Goal: Information Seeking & Learning: Learn about a topic

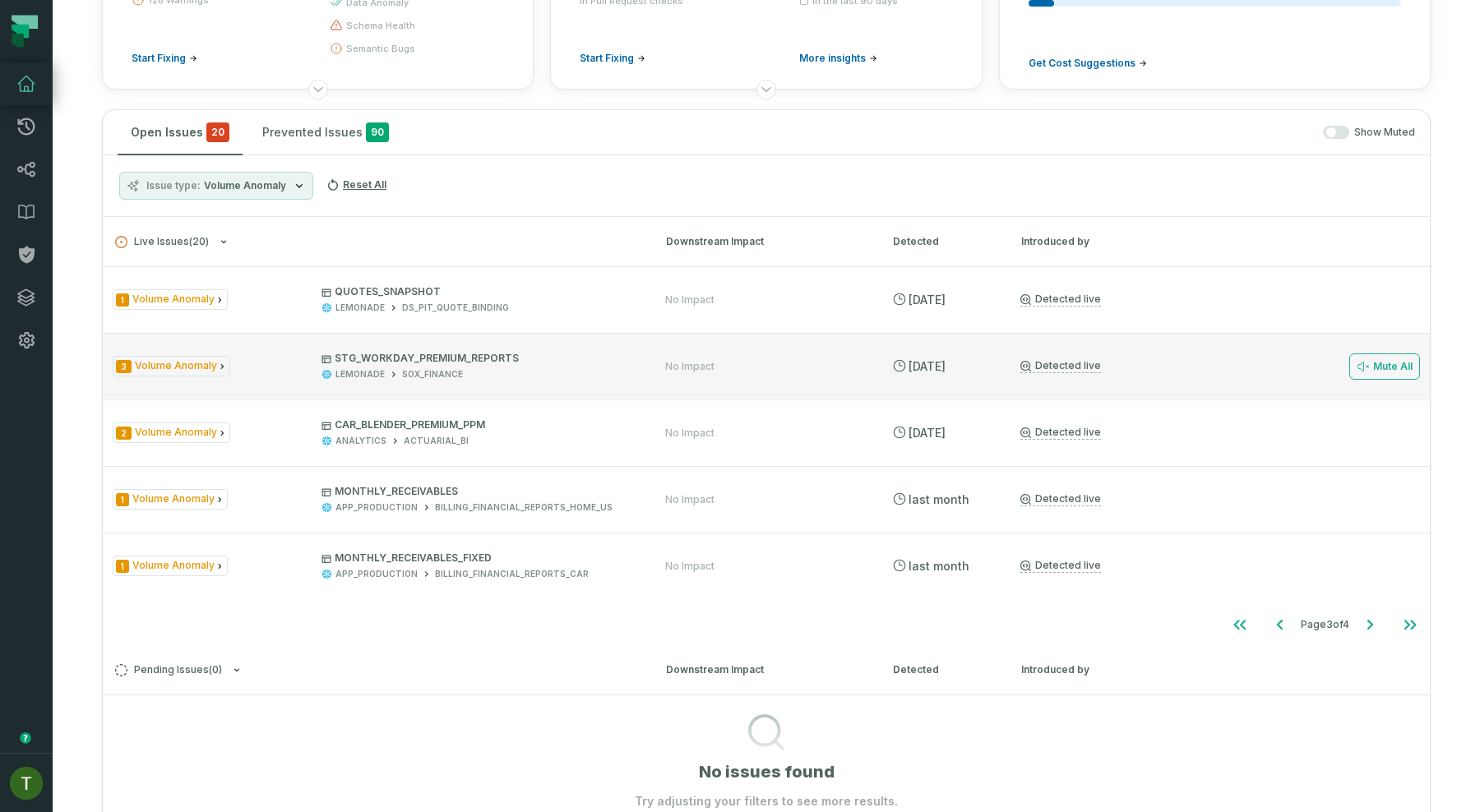
scroll to position [212, 0]
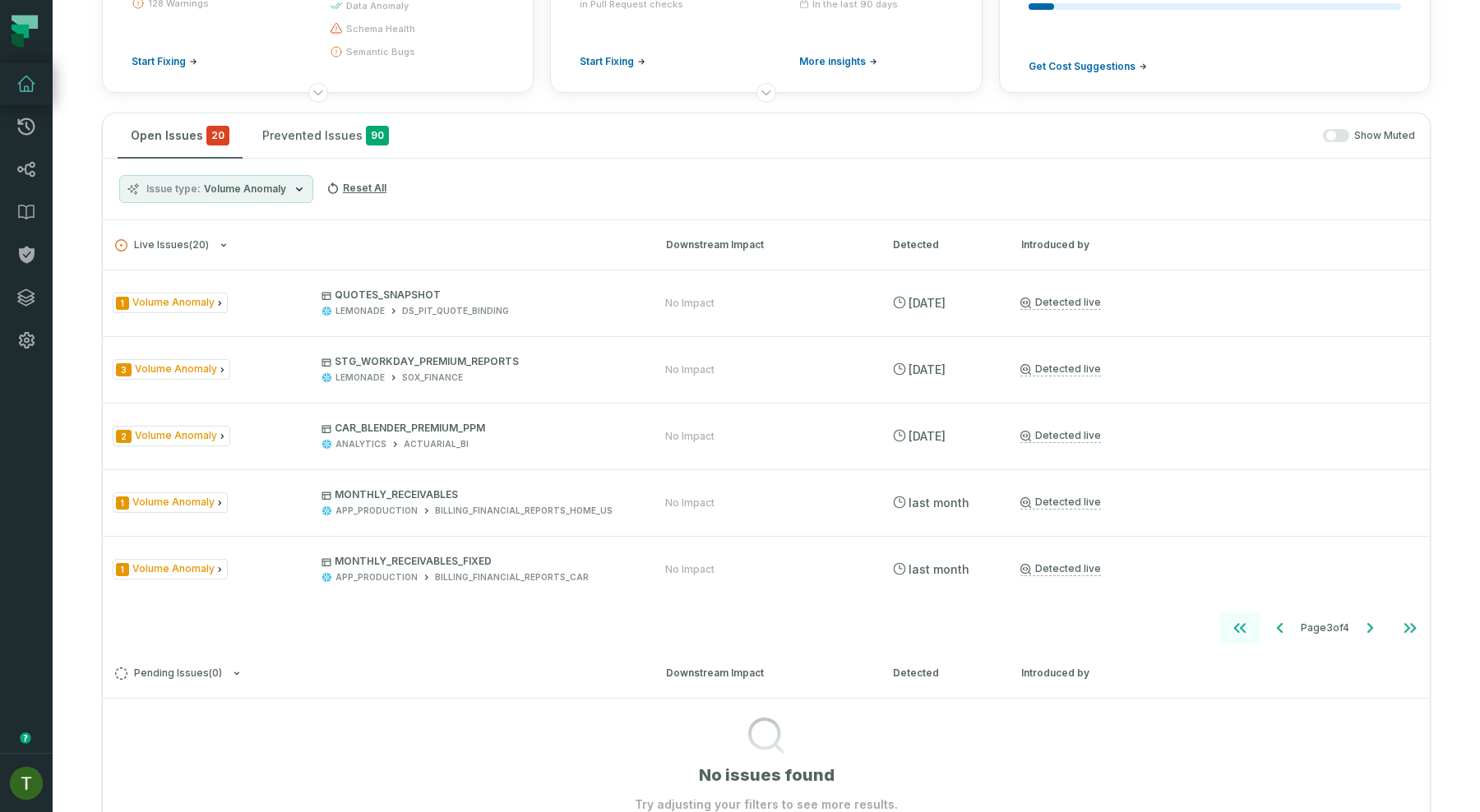
click at [1230, 620] on icon "Go to first page" at bounding box center [1240, 628] width 20 height 20
click at [1373, 632] on icon "Go to next page" at bounding box center [1370, 628] width 20 height 20
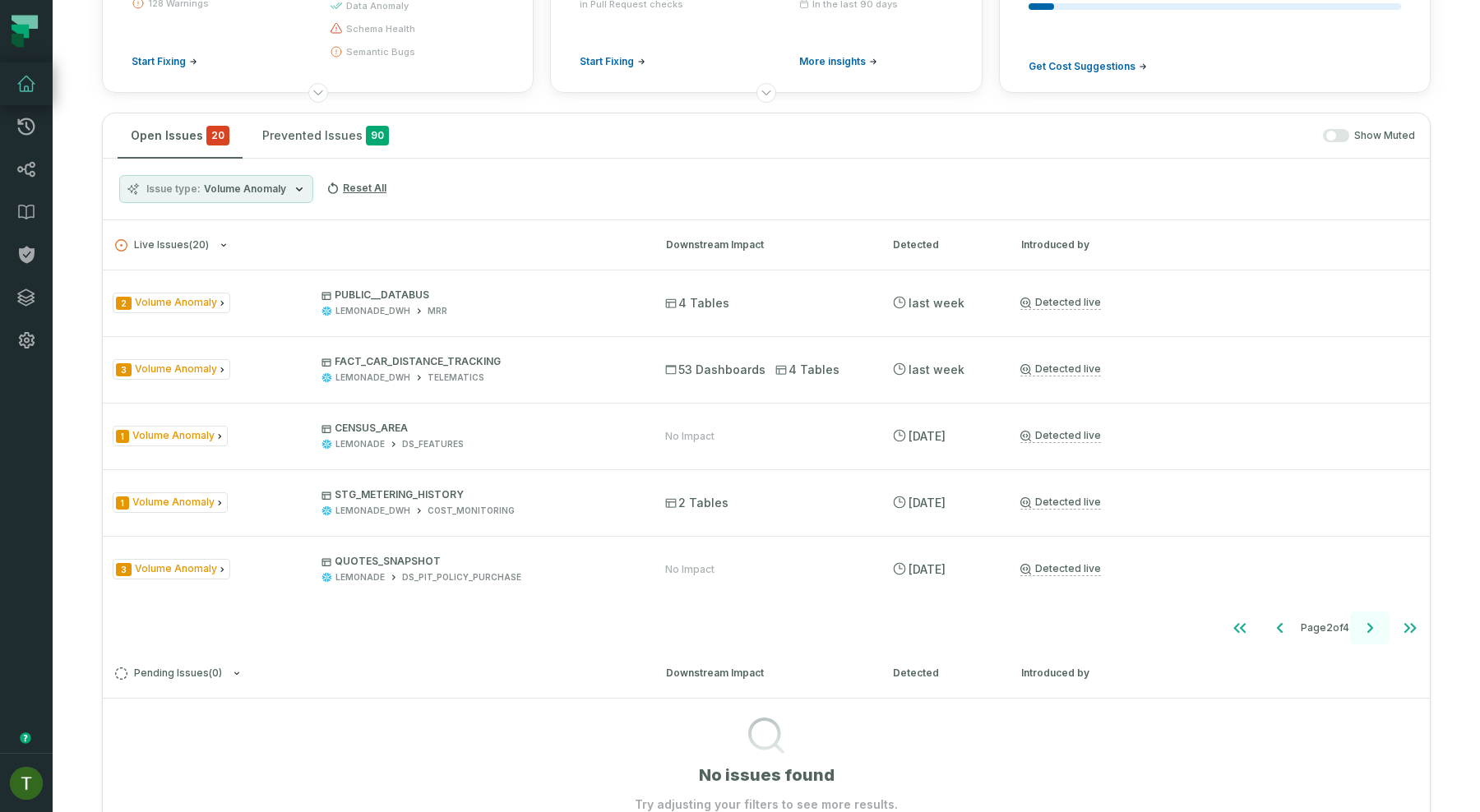
click at [1373, 632] on icon "Go to next page" at bounding box center [1370, 628] width 20 height 20
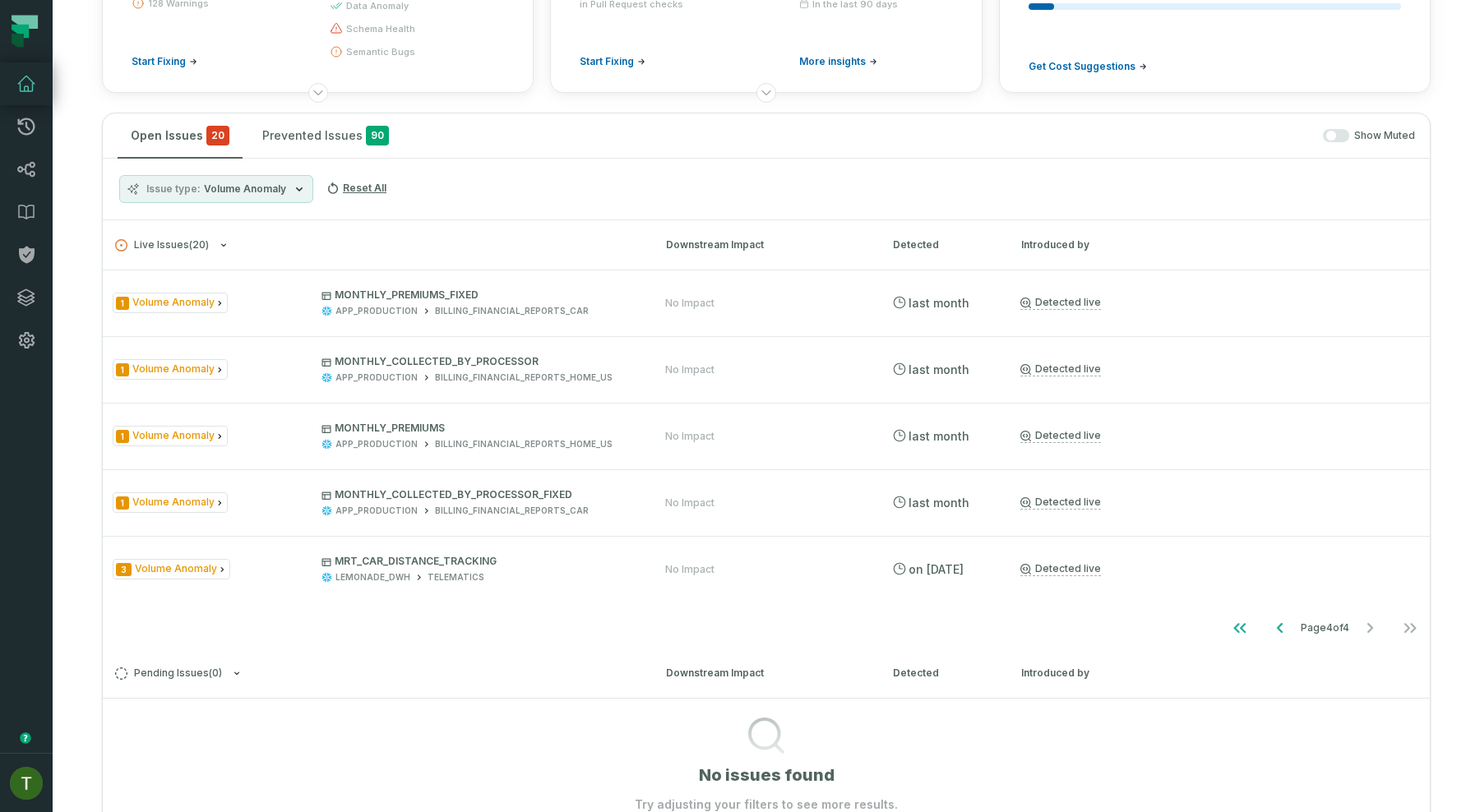
click at [275, 184] on span "Volume Anomaly" at bounding box center [245, 189] width 82 height 13
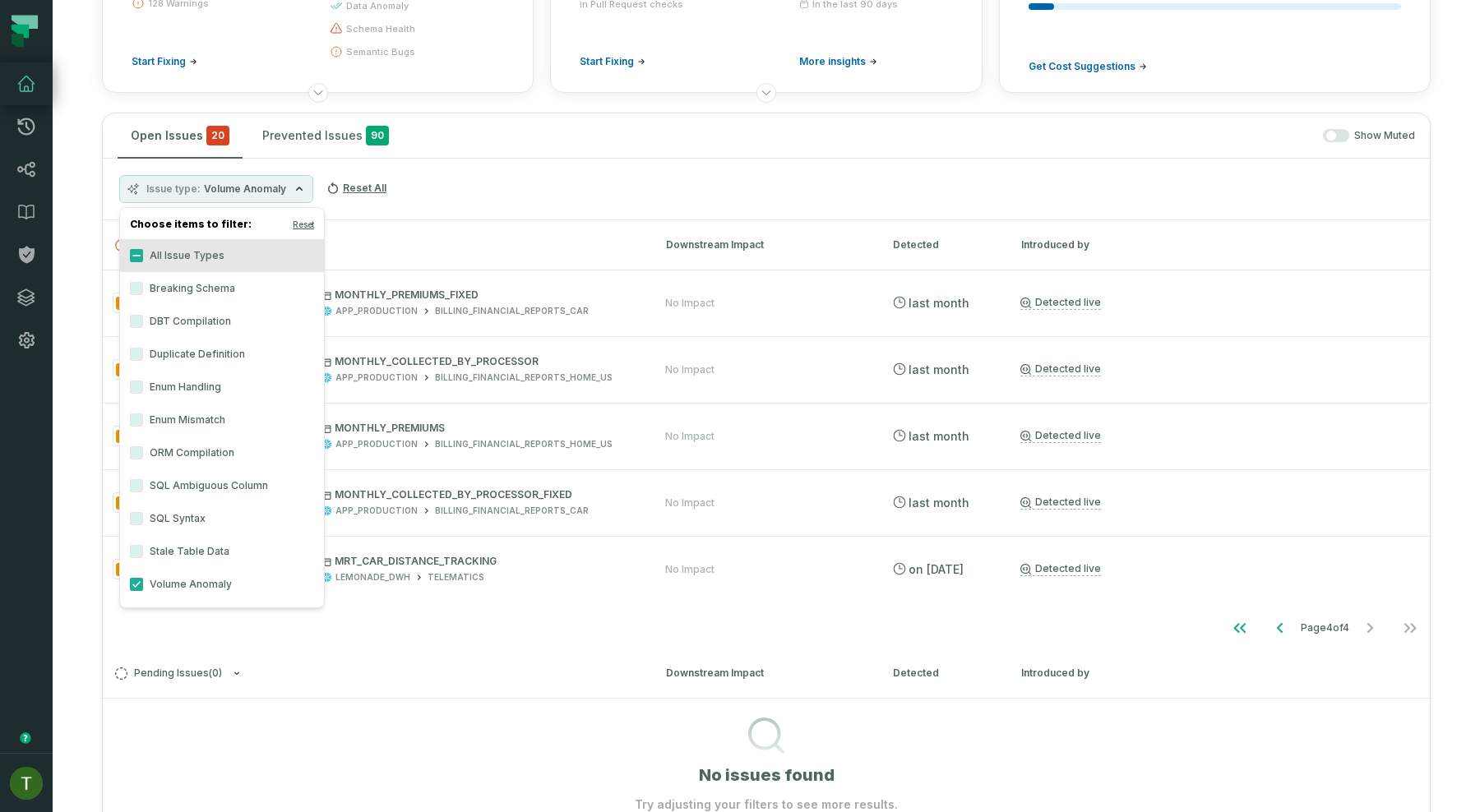
click at [230, 241] on label "All Issue Types" at bounding box center [222, 255] width 204 height 33
click at [143, 249] on button "All Issue Types" at bounding box center [136, 256] width 13 height 13
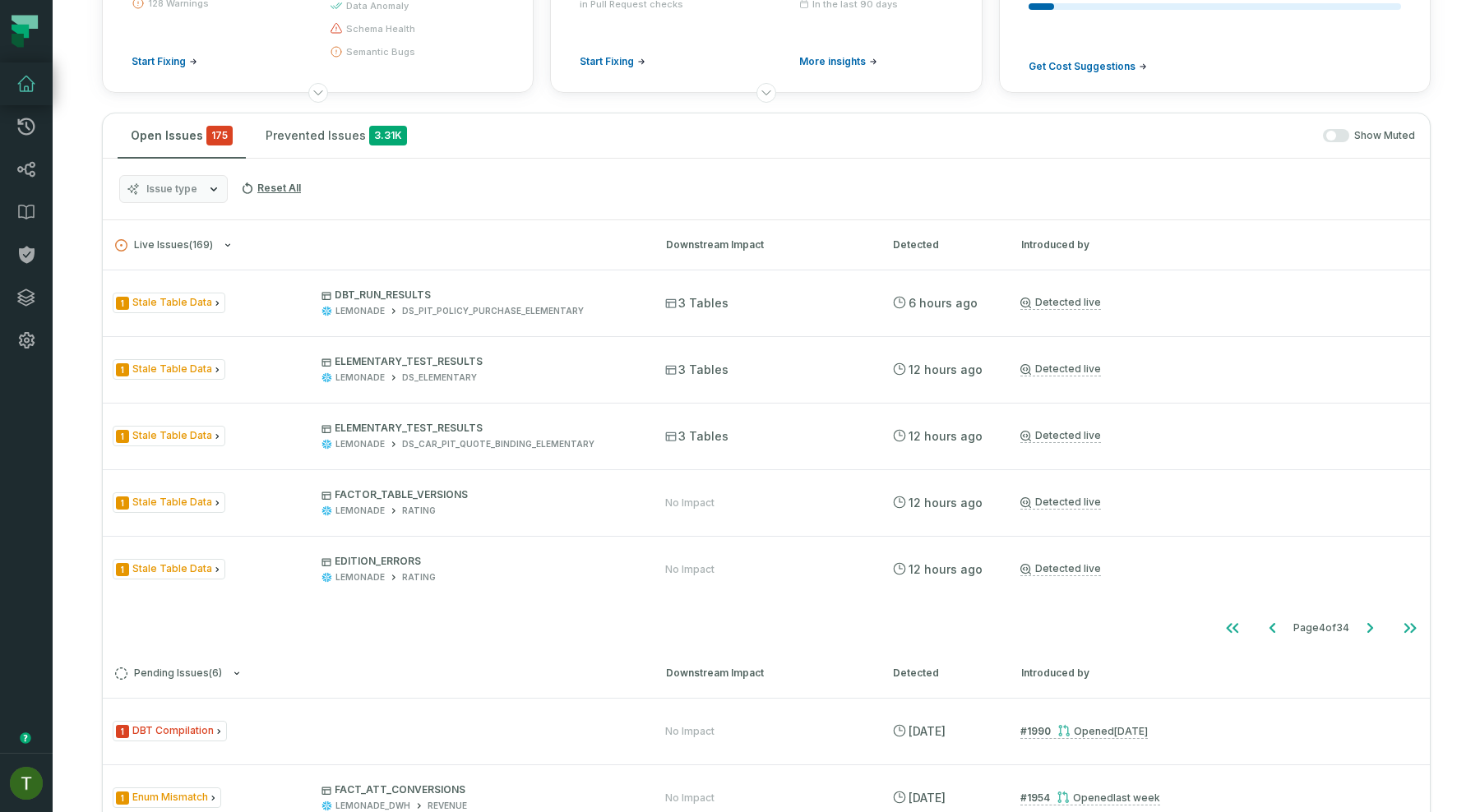
click at [495, 211] on div "Issue type Reset All" at bounding box center [766, 190] width 1327 height 62
click at [1225, 622] on icon "Go to first page" at bounding box center [1232, 628] width 20 height 20
click at [176, 192] on span "Issue type" at bounding box center [172, 189] width 51 height 13
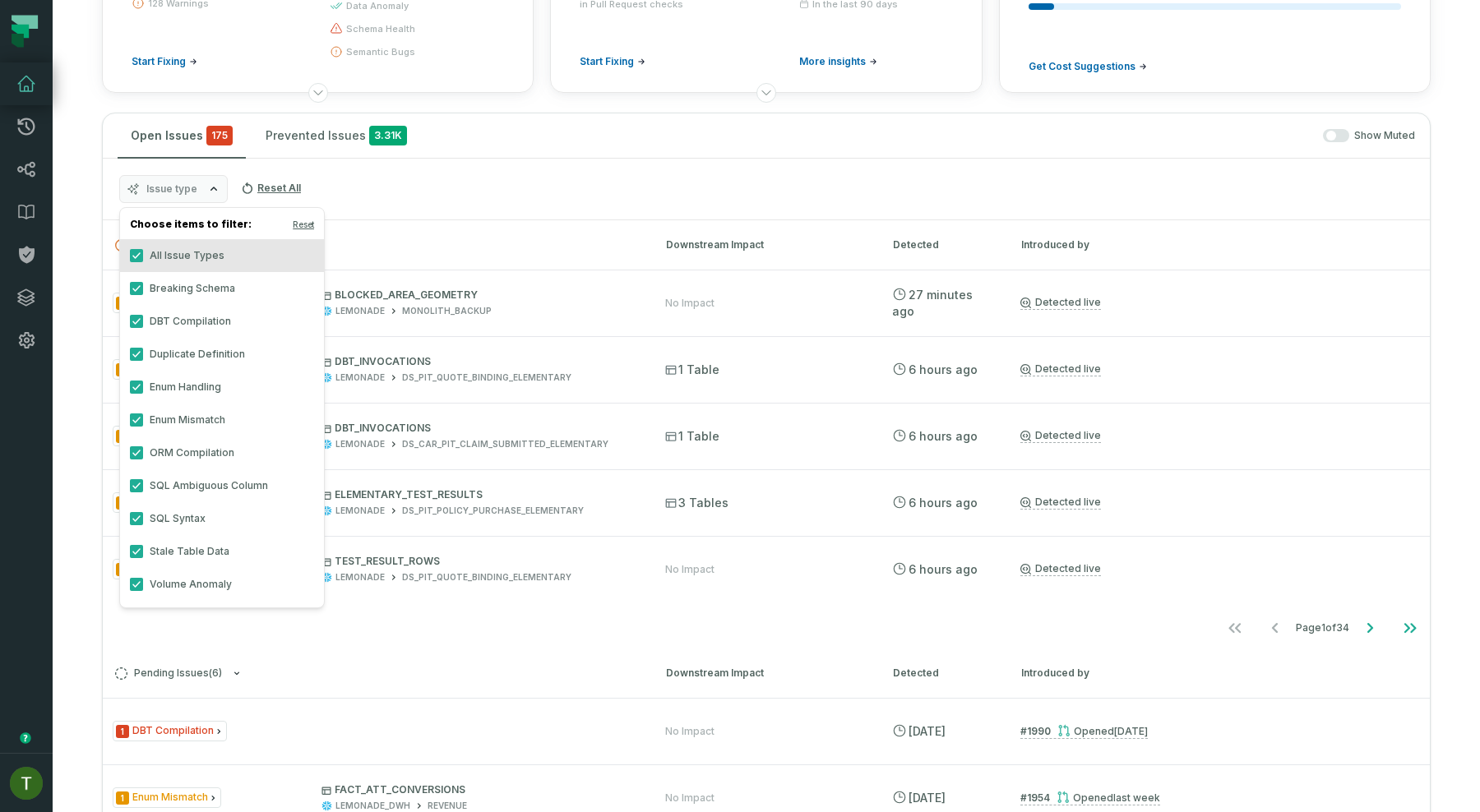
click at [197, 252] on label "All Issue Types" at bounding box center [222, 255] width 204 height 33
click at [143, 252] on button "All Issue Types" at bounding box center [136, 256] width 13 height 13
click at [195, 319] on label "DBT Compilation" at bounding box center [222, 321] width 204 height 33
click at [143, 319] on button "DBT Compilation" at bounding box center [136, 321] width 13 height 13
click at [195, 353] on label "Duplicate Definition" at bounding box center [222, 354] width 204 height 33
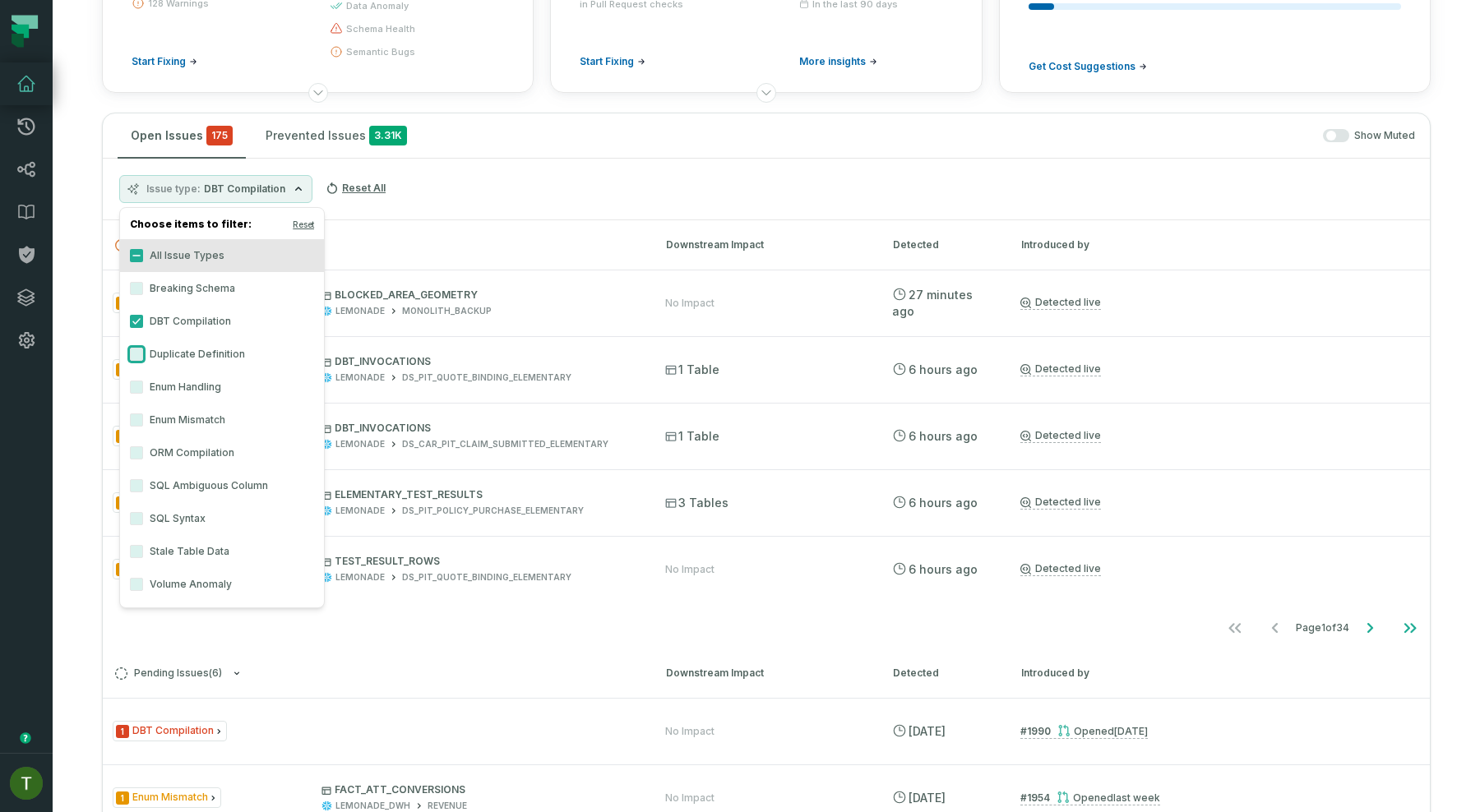
click at [143, 353] on button "Duplicate Definition" at bounding box center [136, 355] width 13 height 13
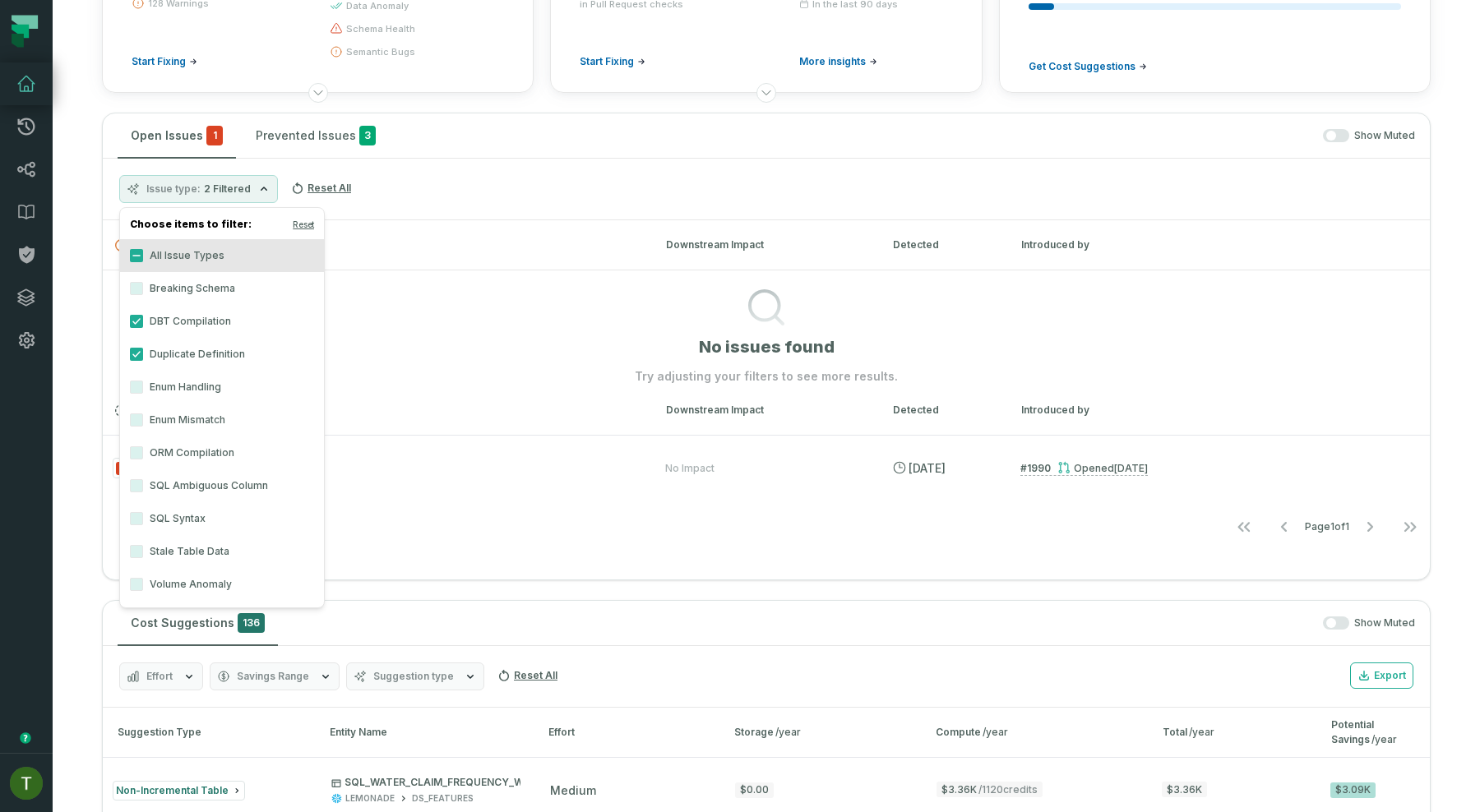
click at [218, 307] on label "DBT Compilation" at bounding box center [222, 321] width 204 height 33
click at [143, 314] on button "DBT Compilation" at bounding box center [136, 321] width 13 height 13
click at [218, 283] on label "Breaking Schema" at bounding box center [222, 288] width 204 height 33
click at [143, 283] on button "Breaking Schema" at bounding box center [136, 289] width 13 height 13
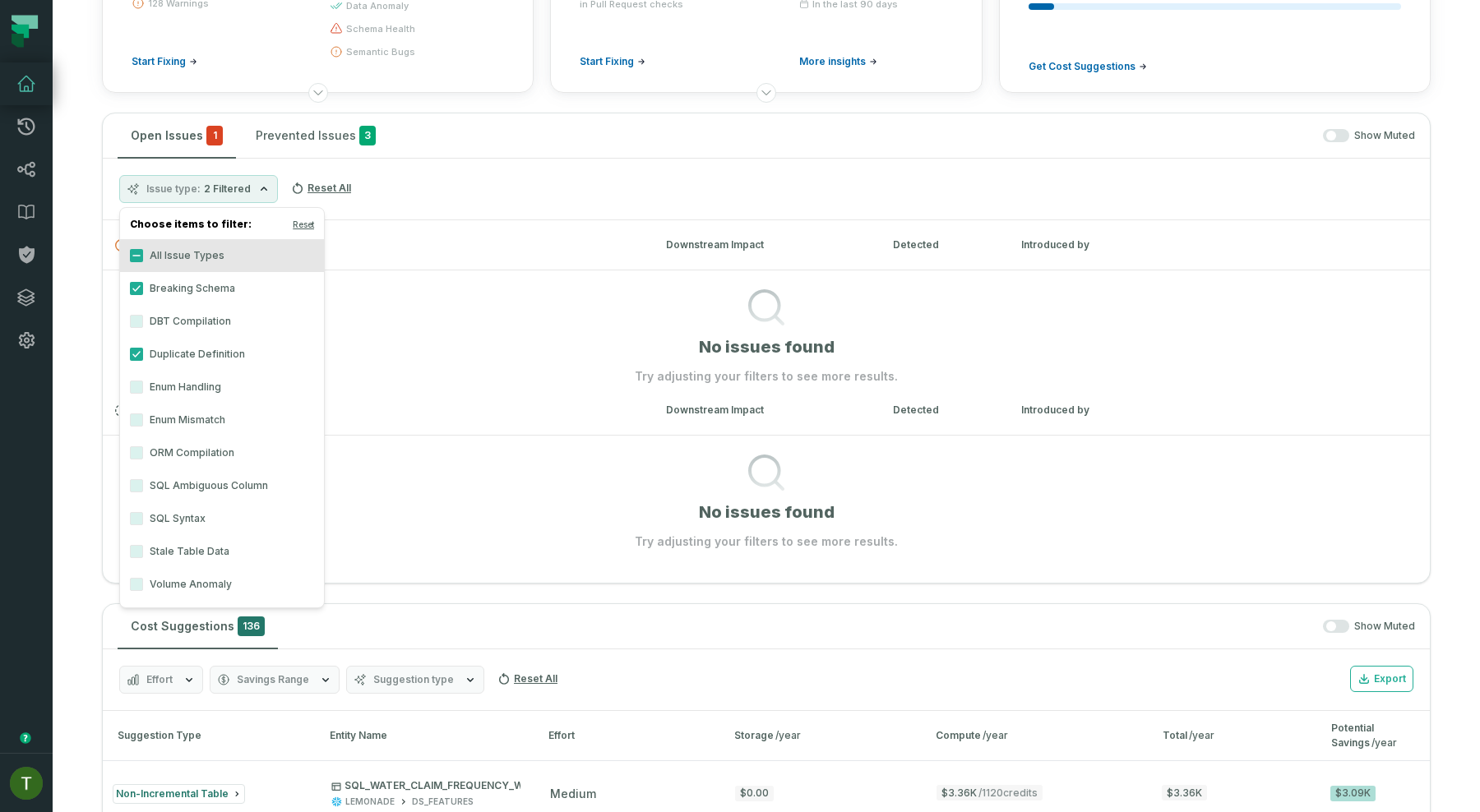
click at [218, 300] on label "Breaking Schema" at bounding box center [222, 288] width 204 height 33
click at [143, 295] on button "Breaking Schema" at bounding box center [136, 289] width 13 height 13
click at [166, 320] on label "DBT Compilation" at bounding box center [222, 321] width 204 height 33
click at [143, 320] on button "DBT Compilation" at bounding box center [136, 321] width 13 height 13
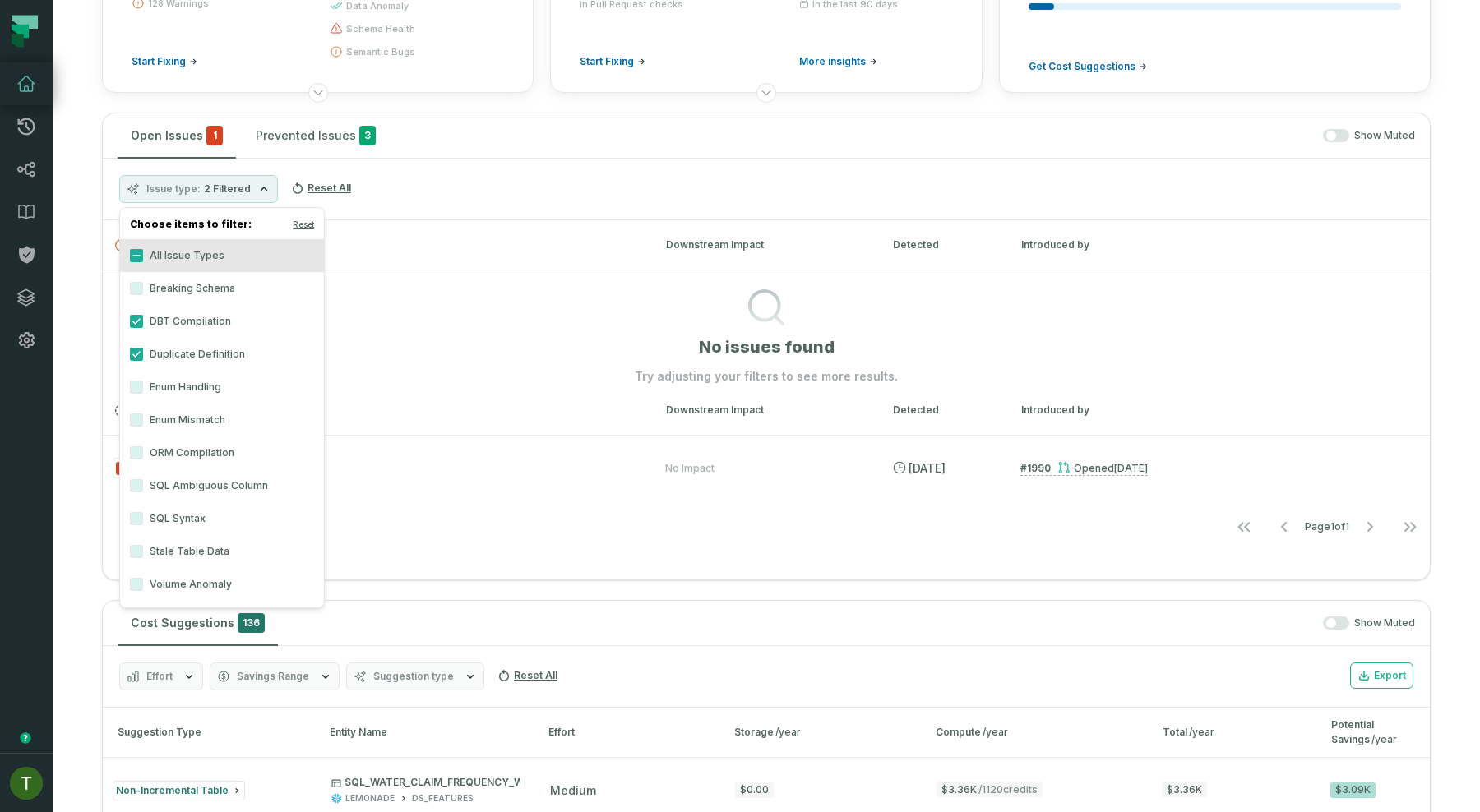
click at [176, 299] on label "Breaking Schema" at bounding box center [222, 288] width 204 height 33
click at [143, 295] on button "Breaking Schema" at bounding box center [136, 289] width 13 height 13
click at [505, 246] on button "Live Issues ( 0 )" at bounding box center [376, 245] width 521 height 13
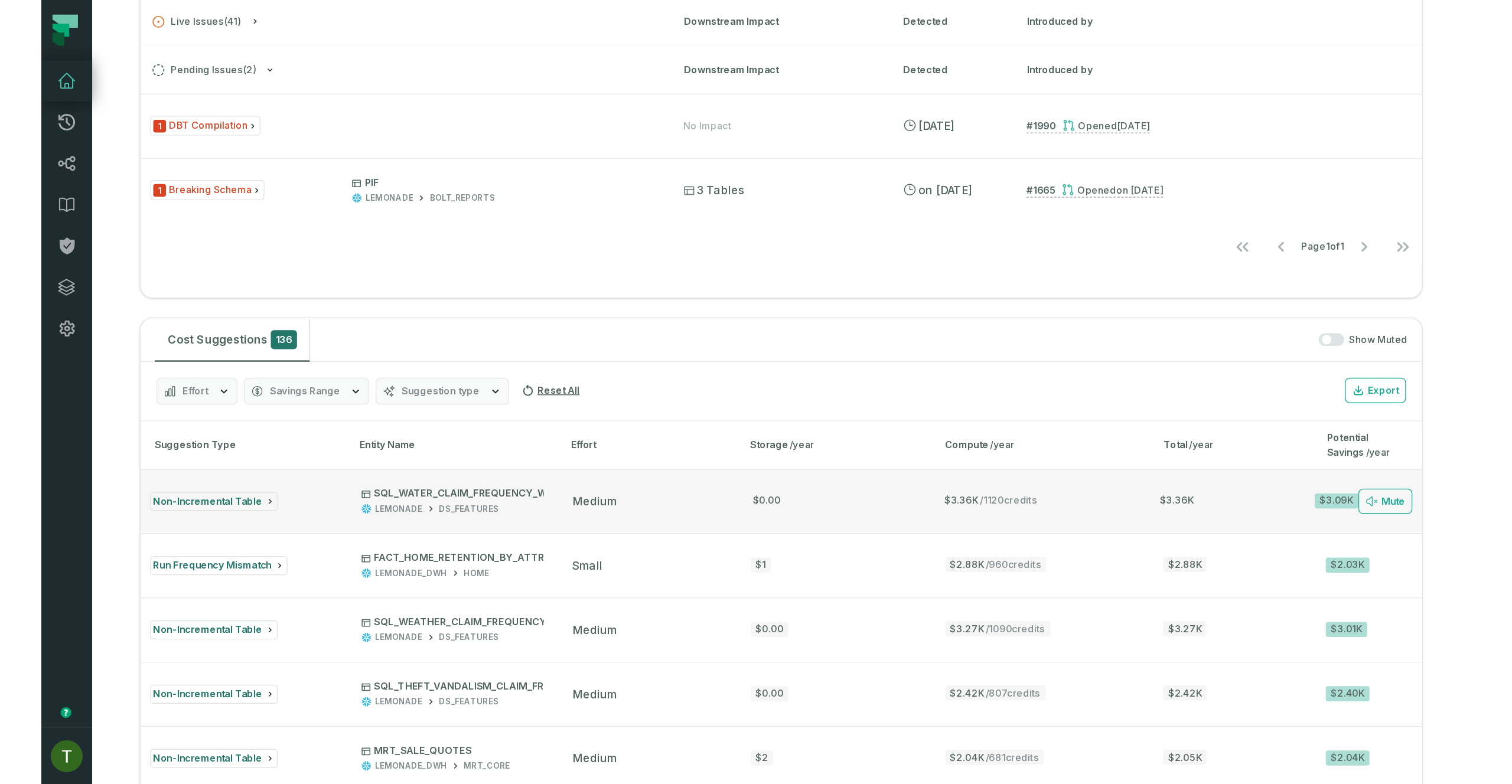
scroll to position [84, 0]
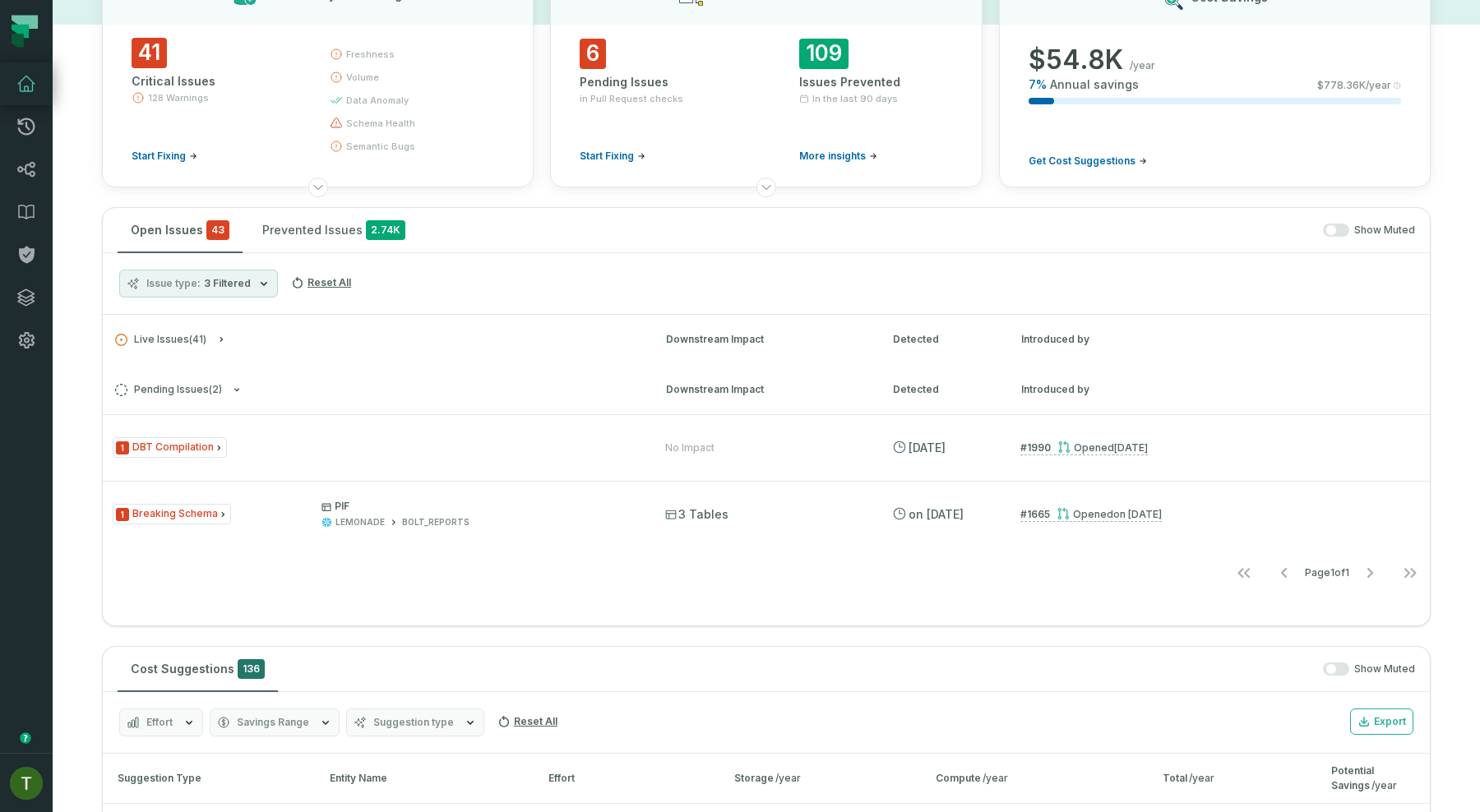
click at [214, 293] on button "Issue type 3 Filtered" at bounding box center [198, 283] width 159 height 28
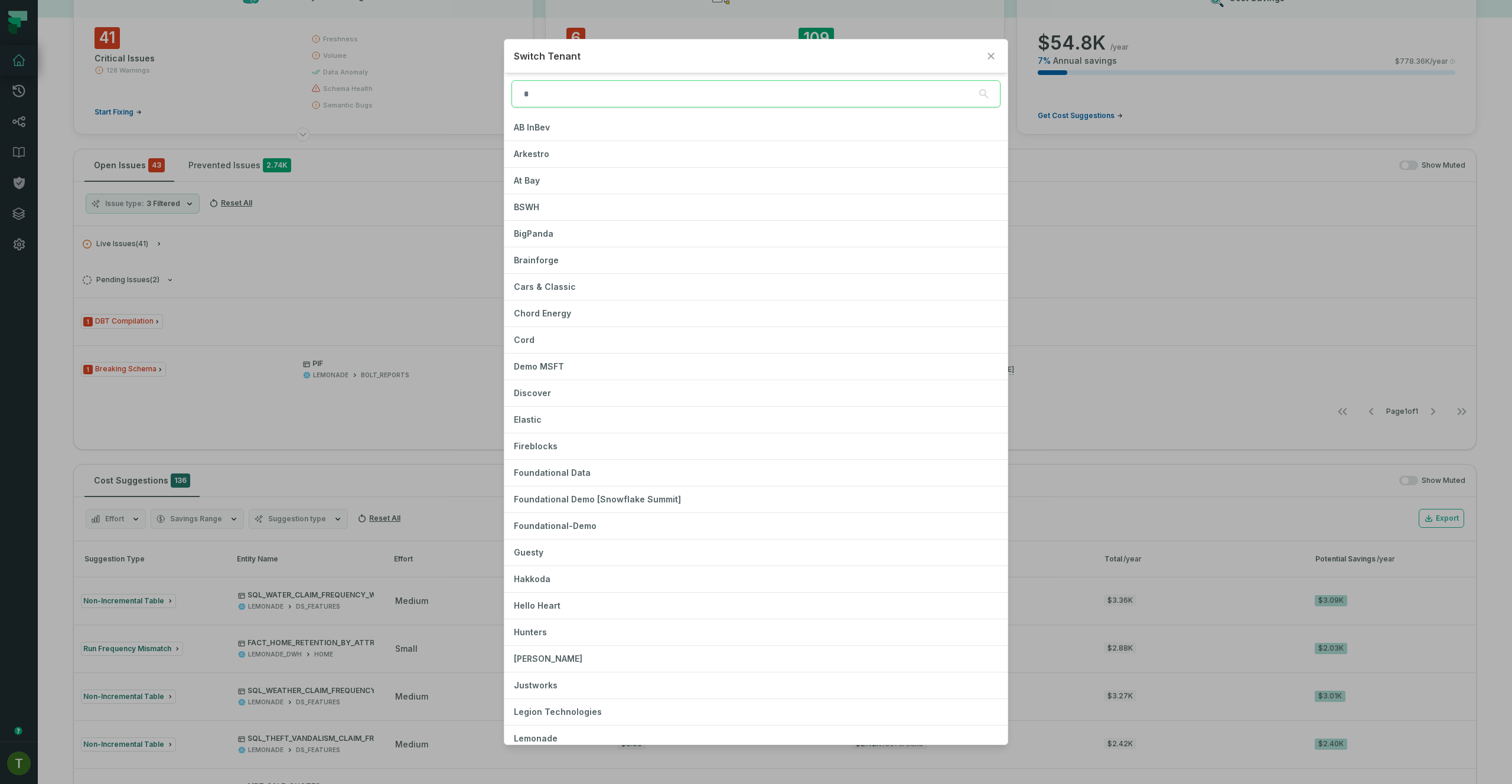
type input "*"
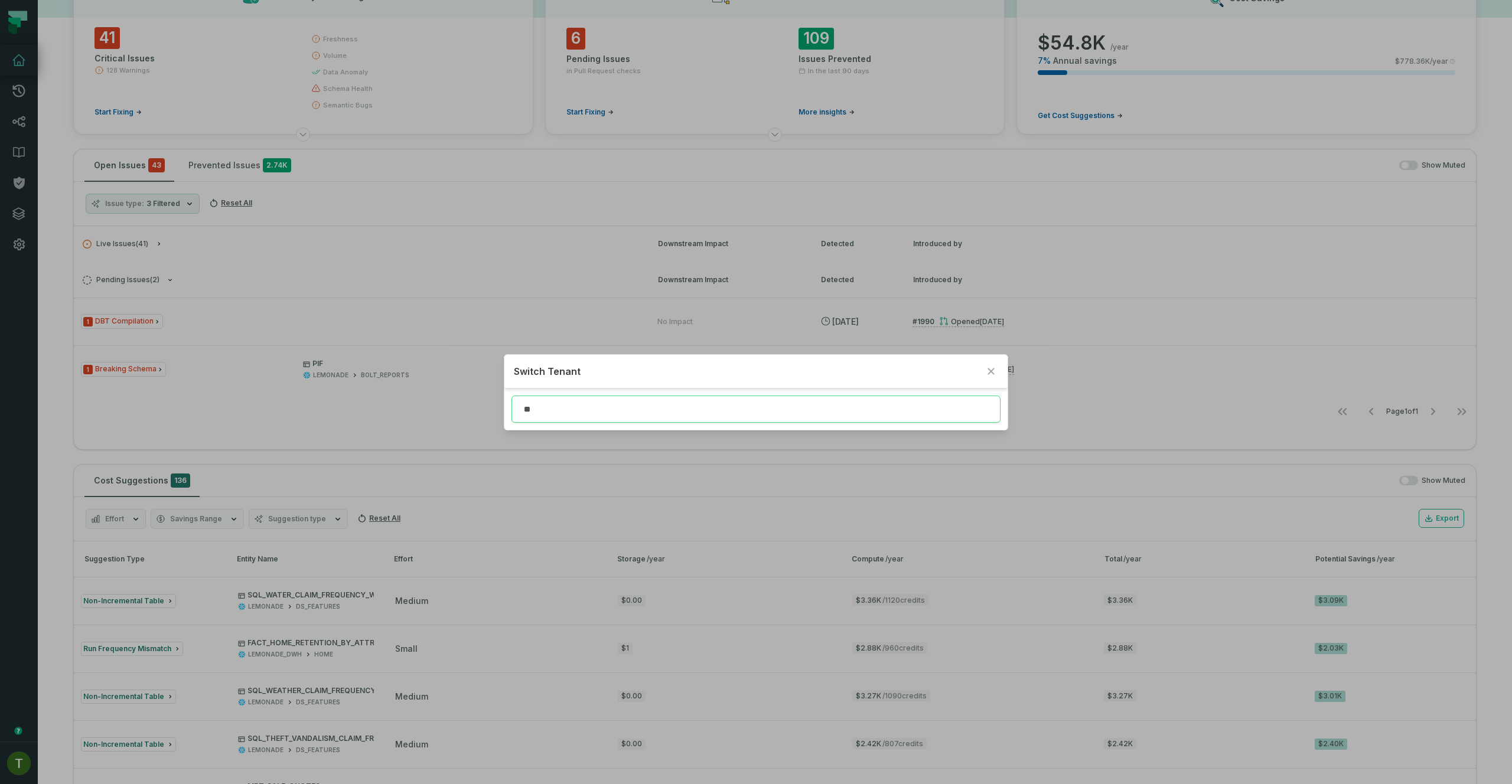
type input "*"
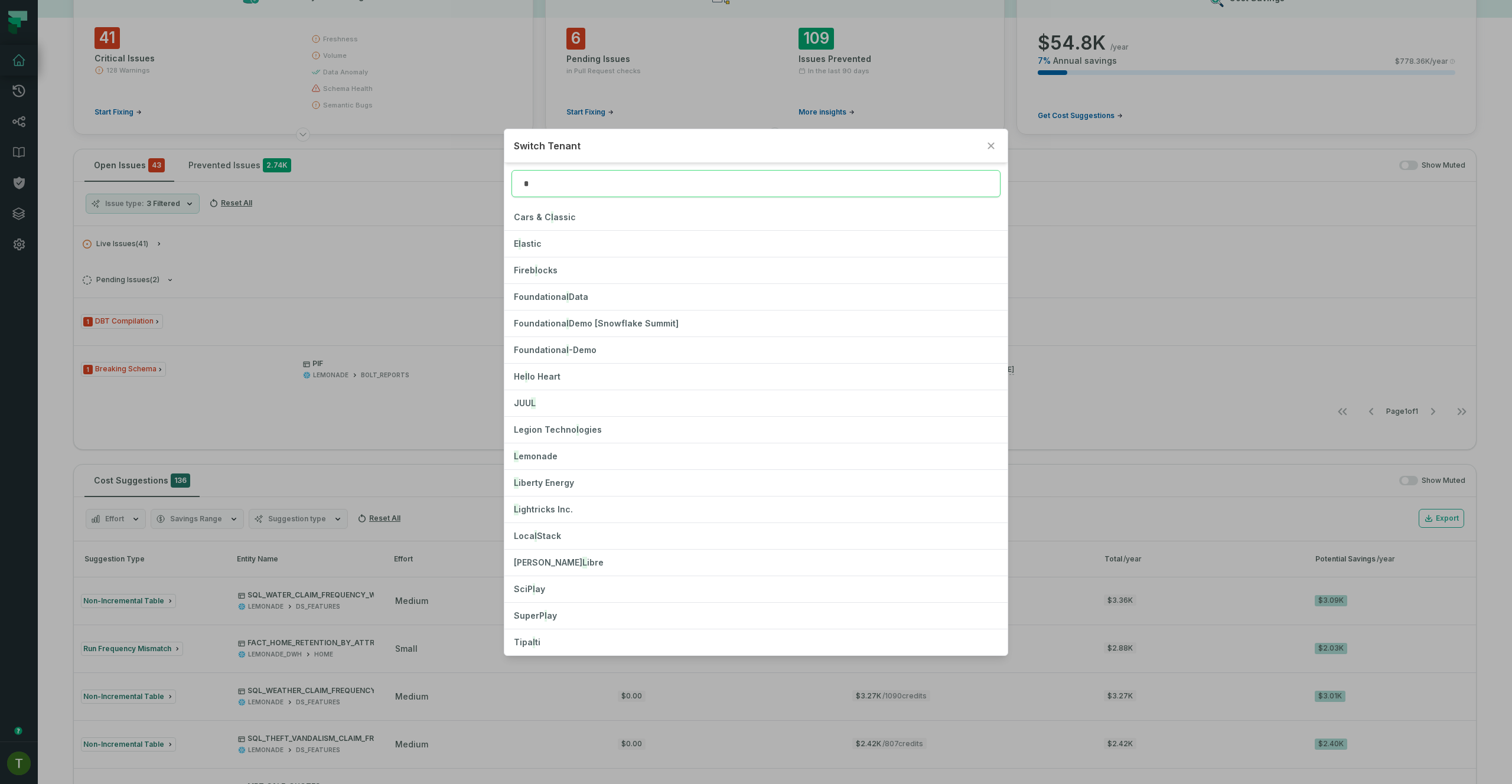
click at [85, 193] on button "Issue type 3 Filtered" at bounding box center [142, 203] width 114 height 20
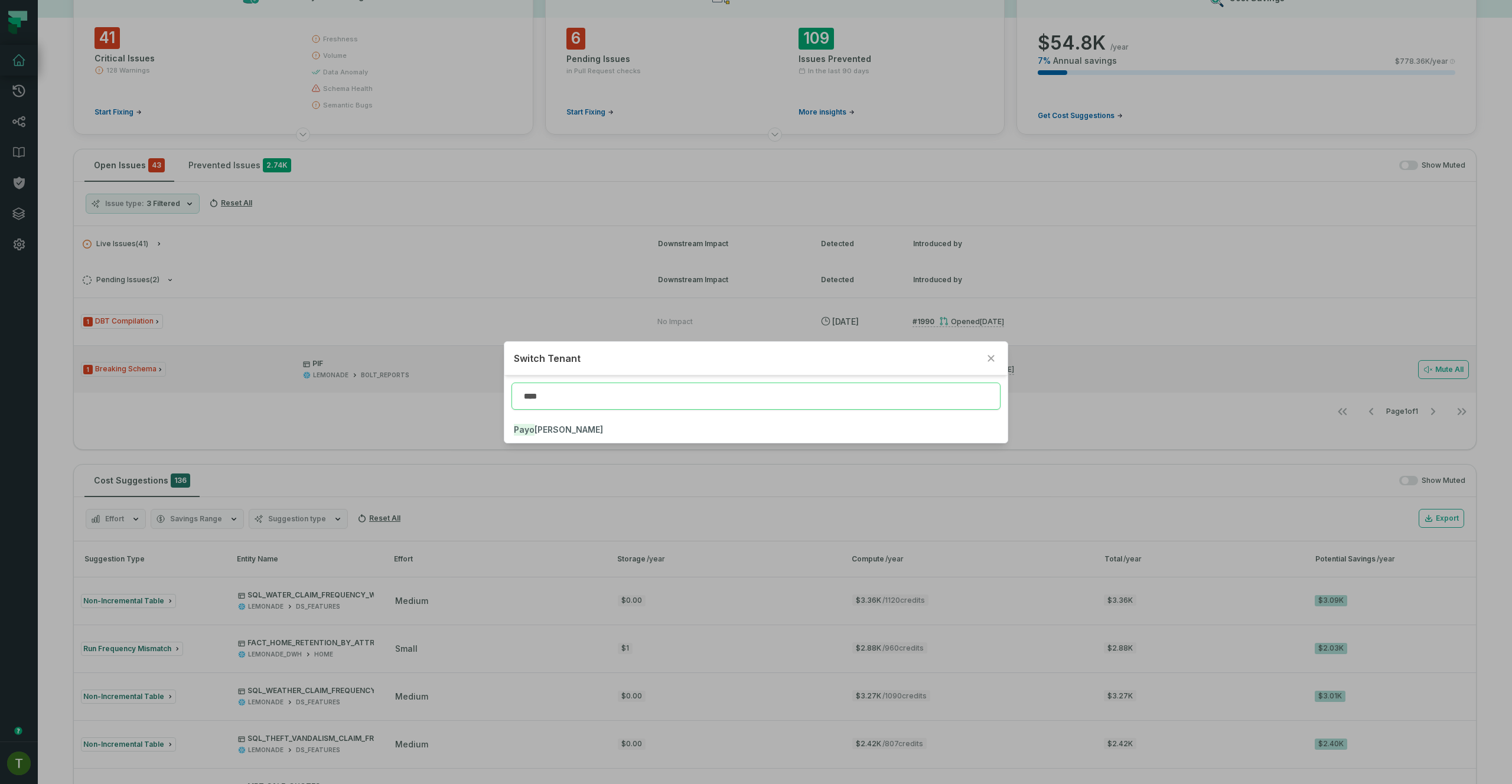
type input "****"
click button "Payo neer" at bounding box center [755, 430] width 502 height 26
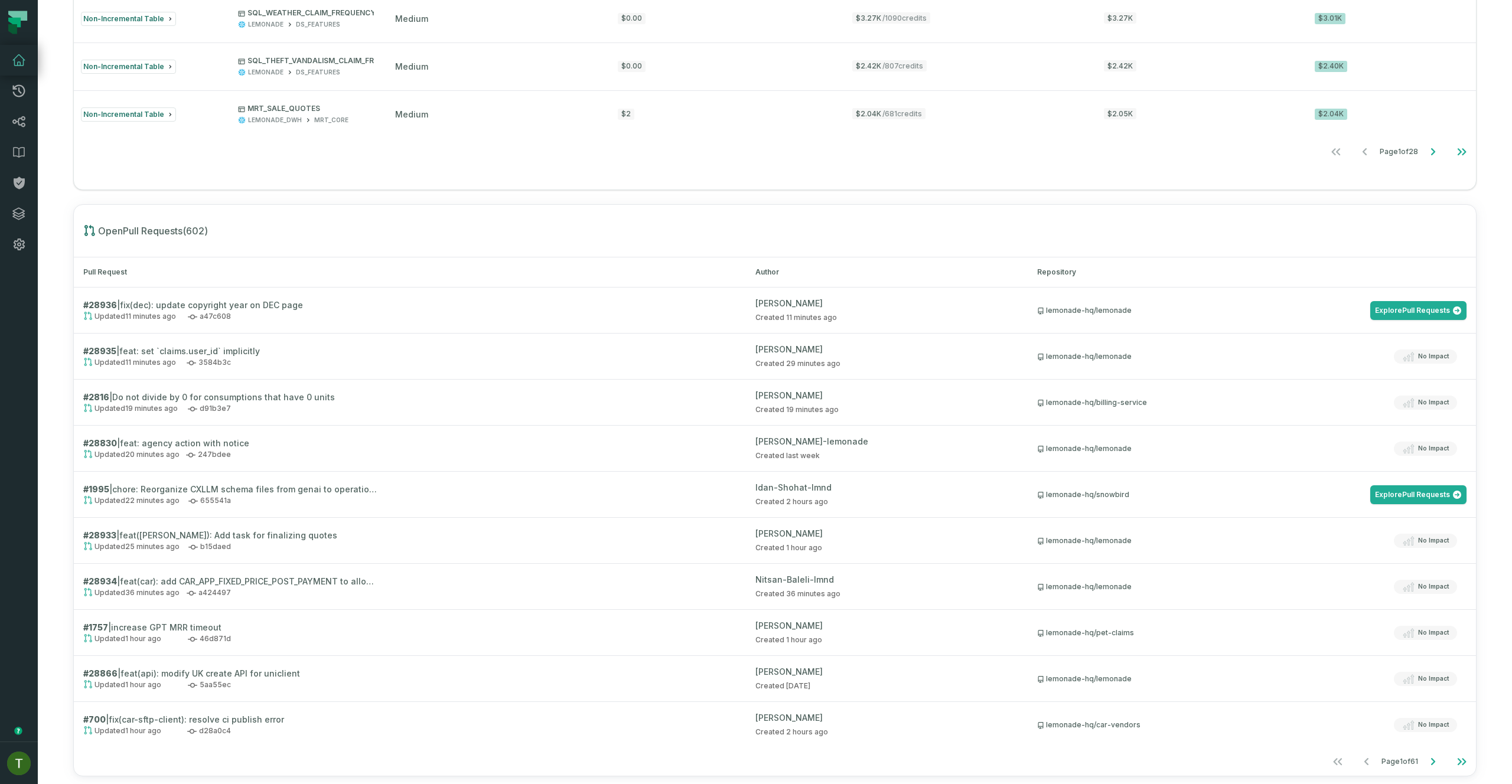
scroll to position [775, 0]
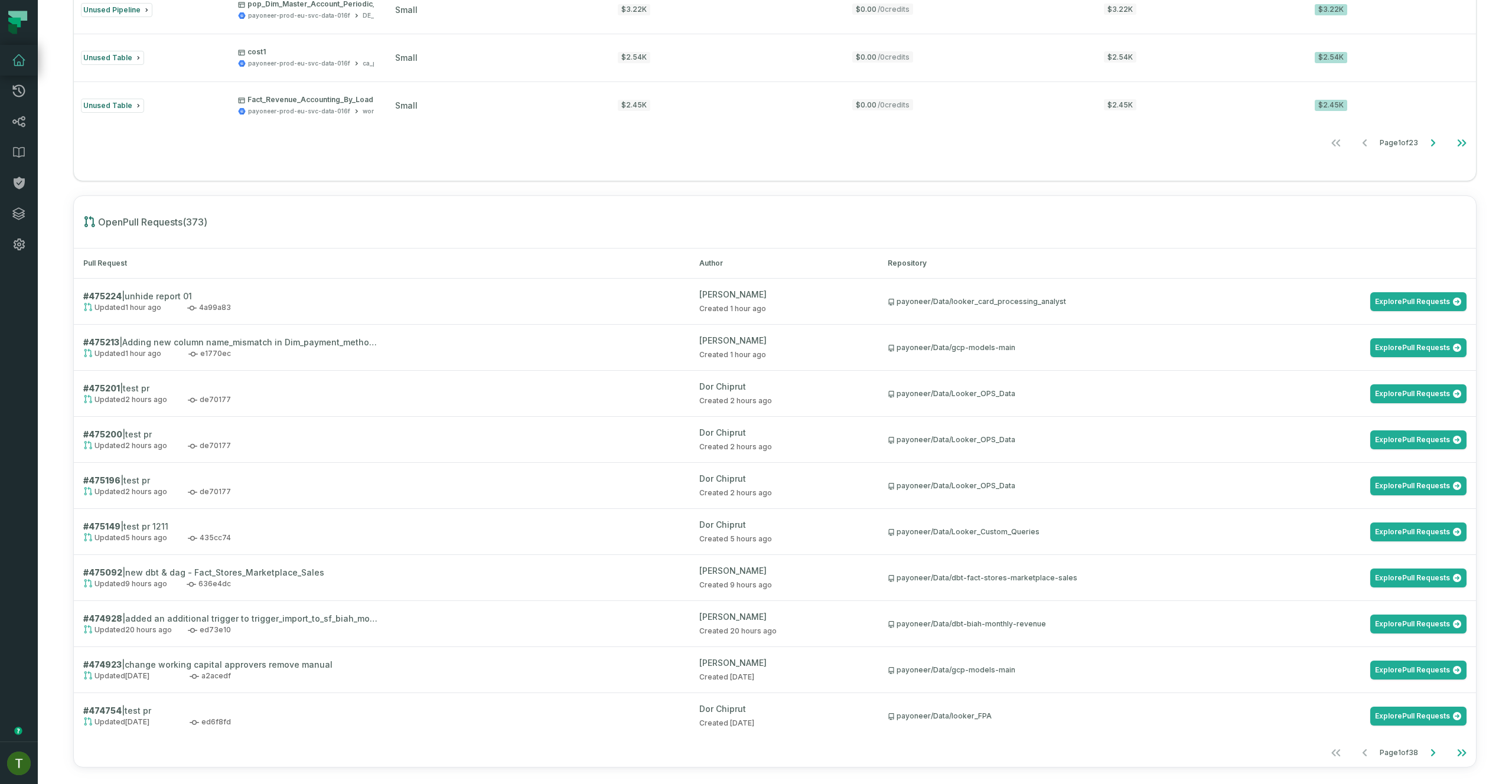
scroll to position [1047, 0]
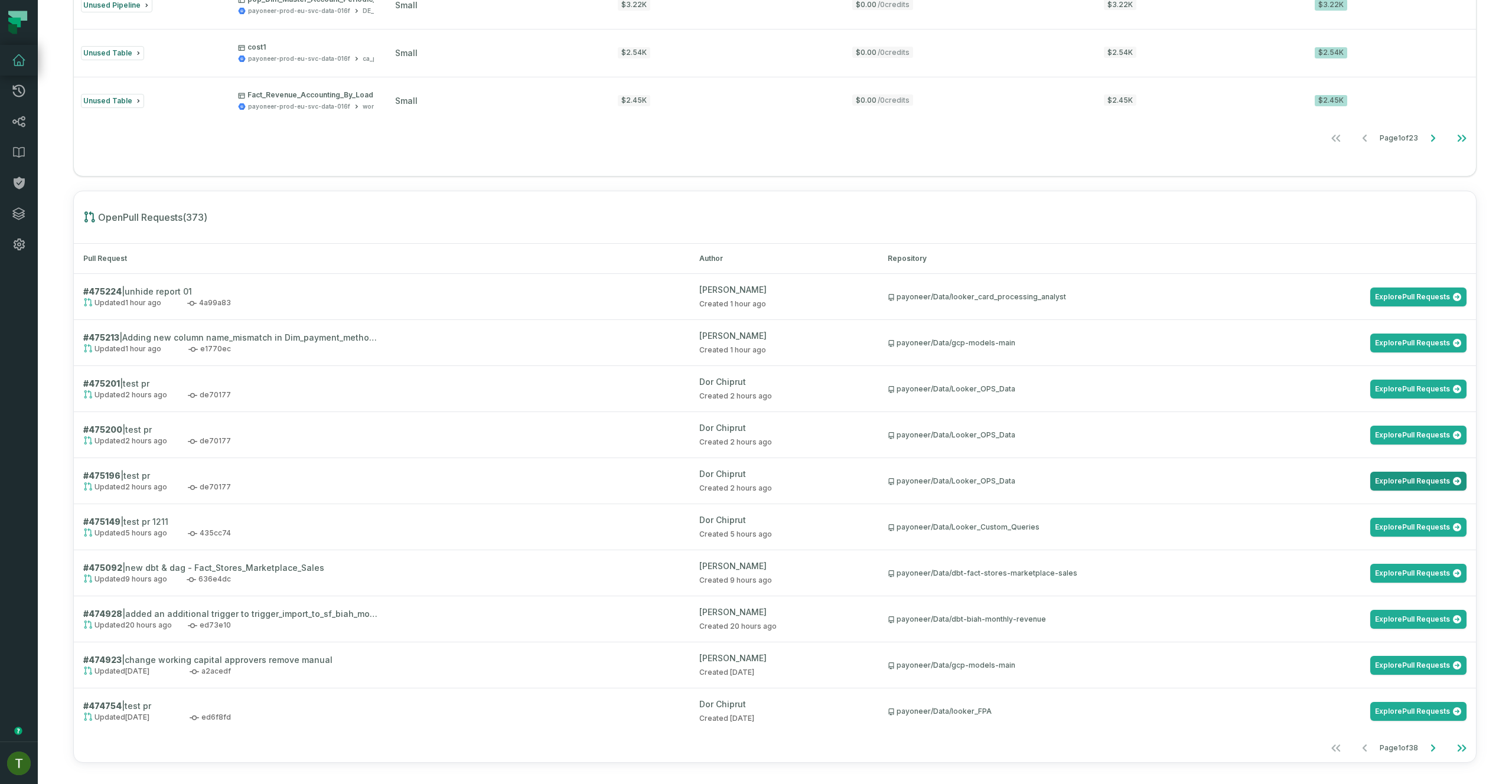
click at [1424, 482] on link "Explore Pull Requests" at bounding box center [1418, 481] width 96 height 19
click at [1426, 749] on icon "Go to next page" at bounding box center [1433, 748] width 14 height 14
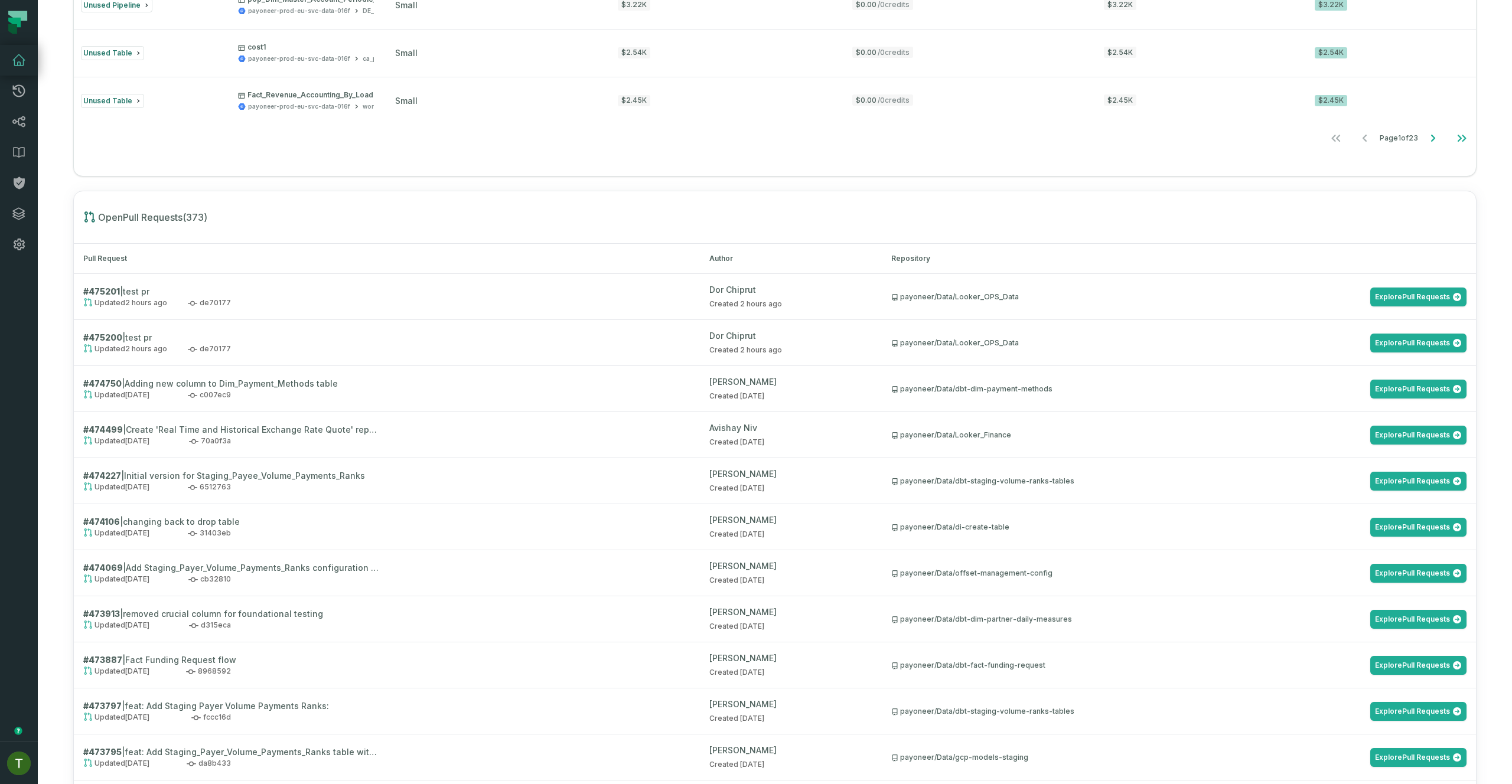
click at [1426, 749] on link "Explore Pull Requests" at bounding box center [1418, 757] width 96 height 19
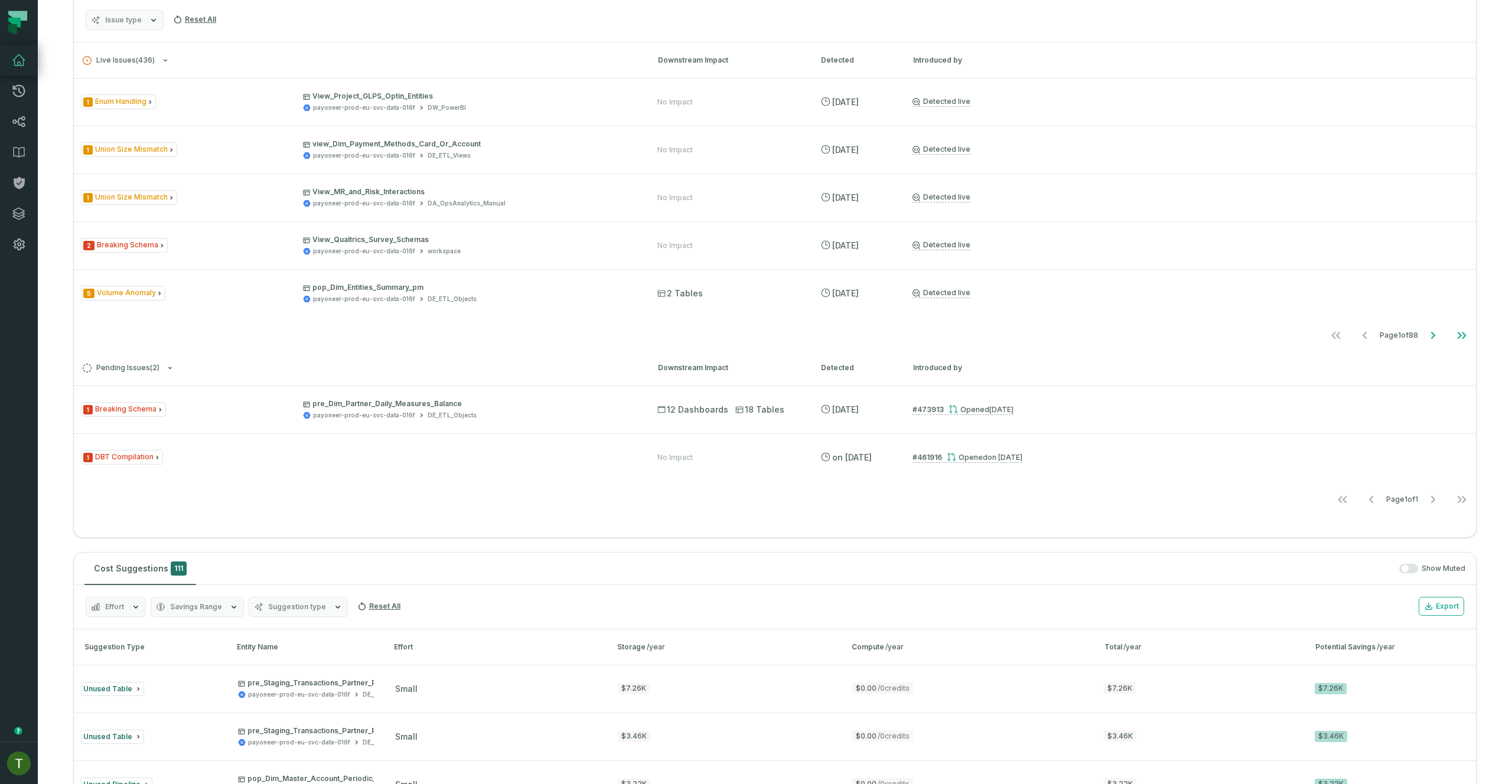
scroll to position [0, 0]
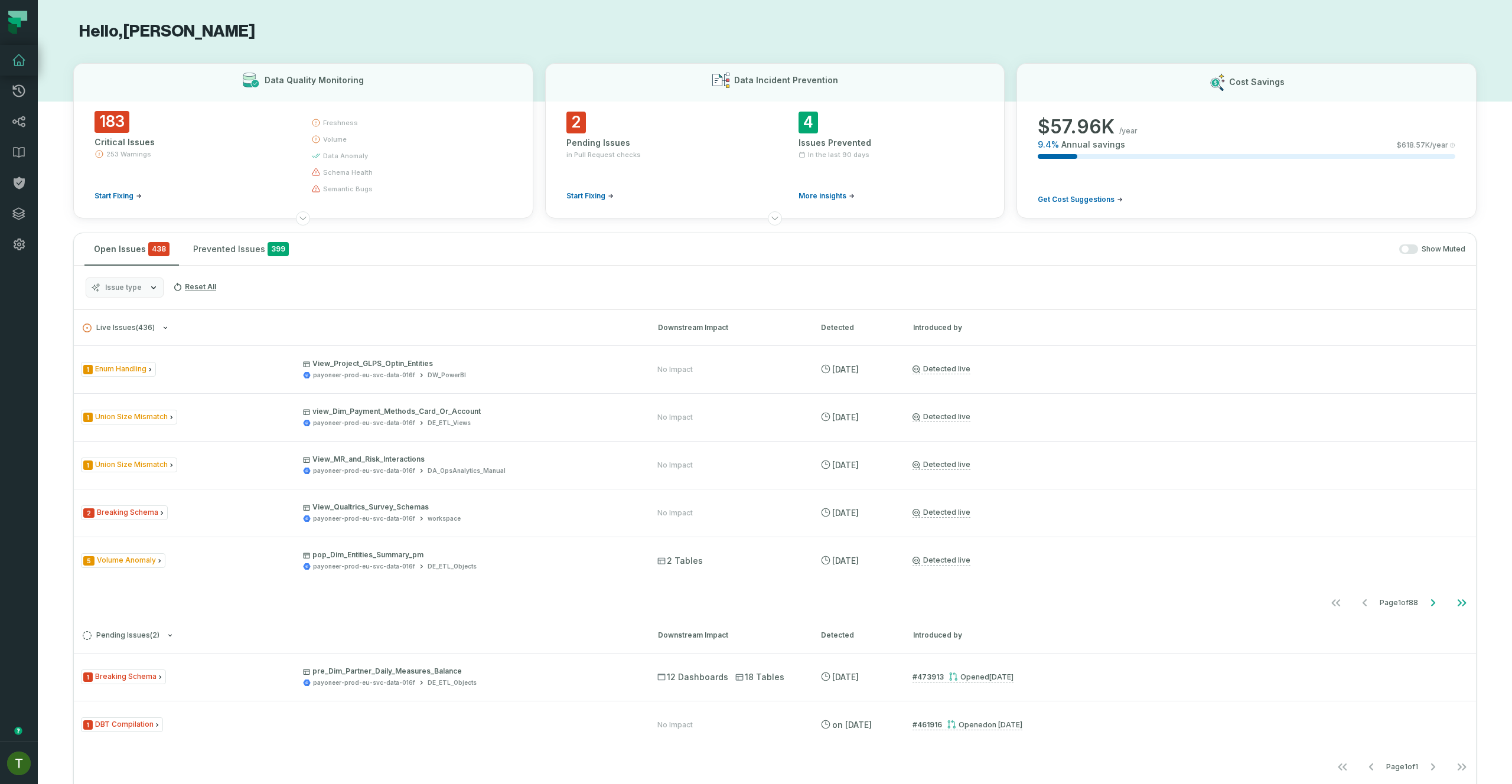
click at [662, 268] on div "Issue type Reset All" at bounding box center [775, 288] width 1402 height 44
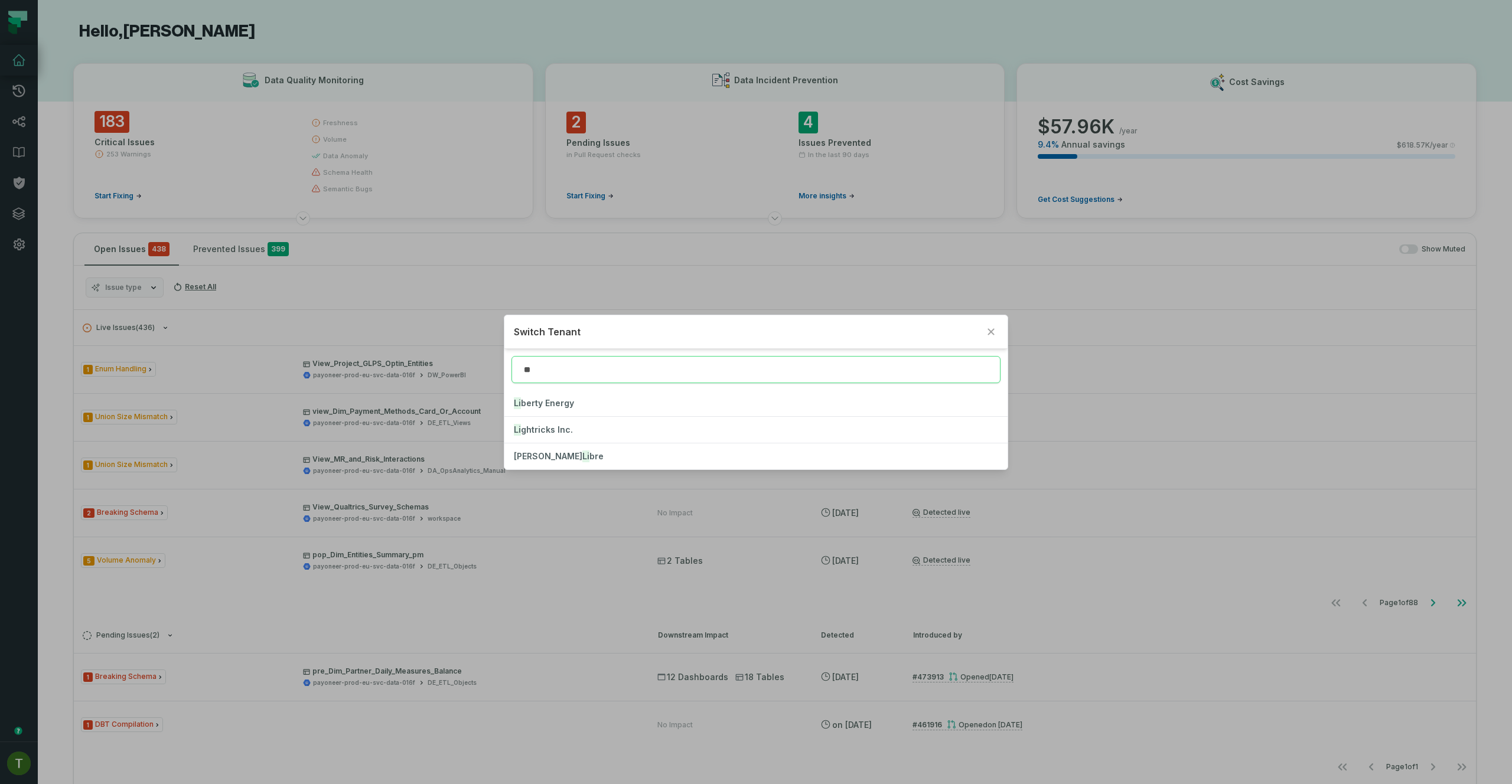
type input "**"
click button "Li berty Energy" at bounding box center [755, 403] width 502 height 26
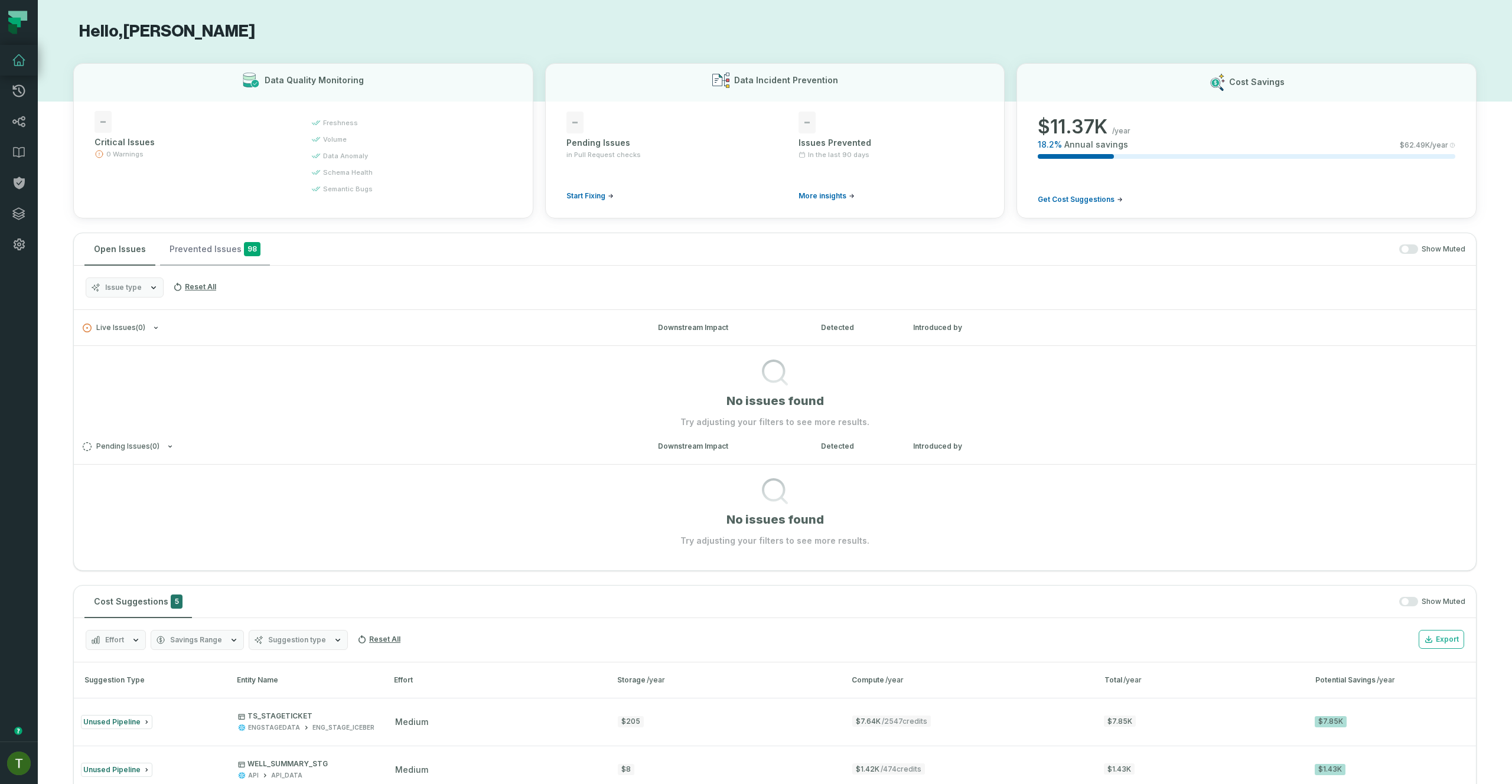
click at [215, 246] on button "Prevented Issues 98" at bounding box center [215, 249] width 110 height 32
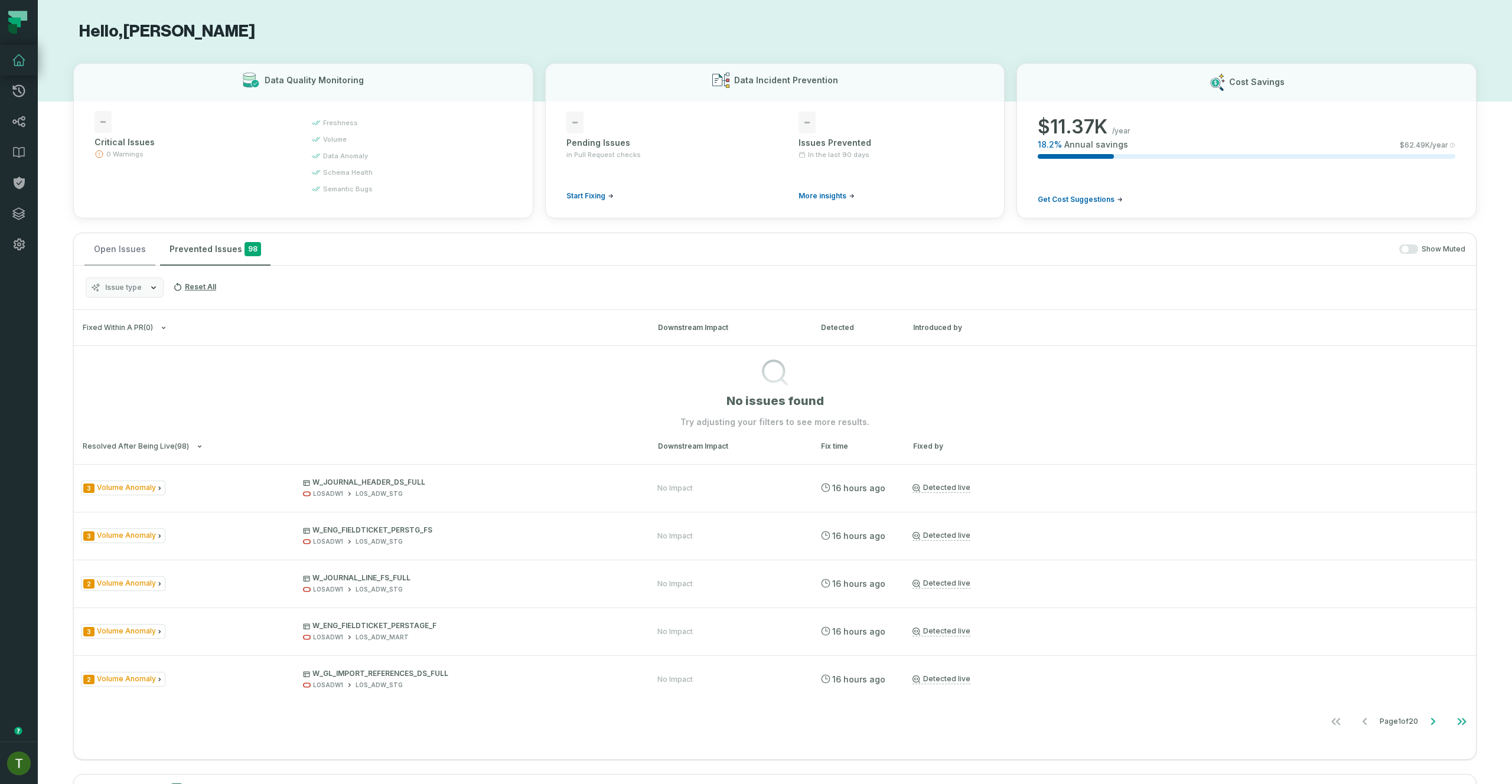
click at [136, 255] on button "Open Issues" at bounding box center [120, 249] width 71 height 32
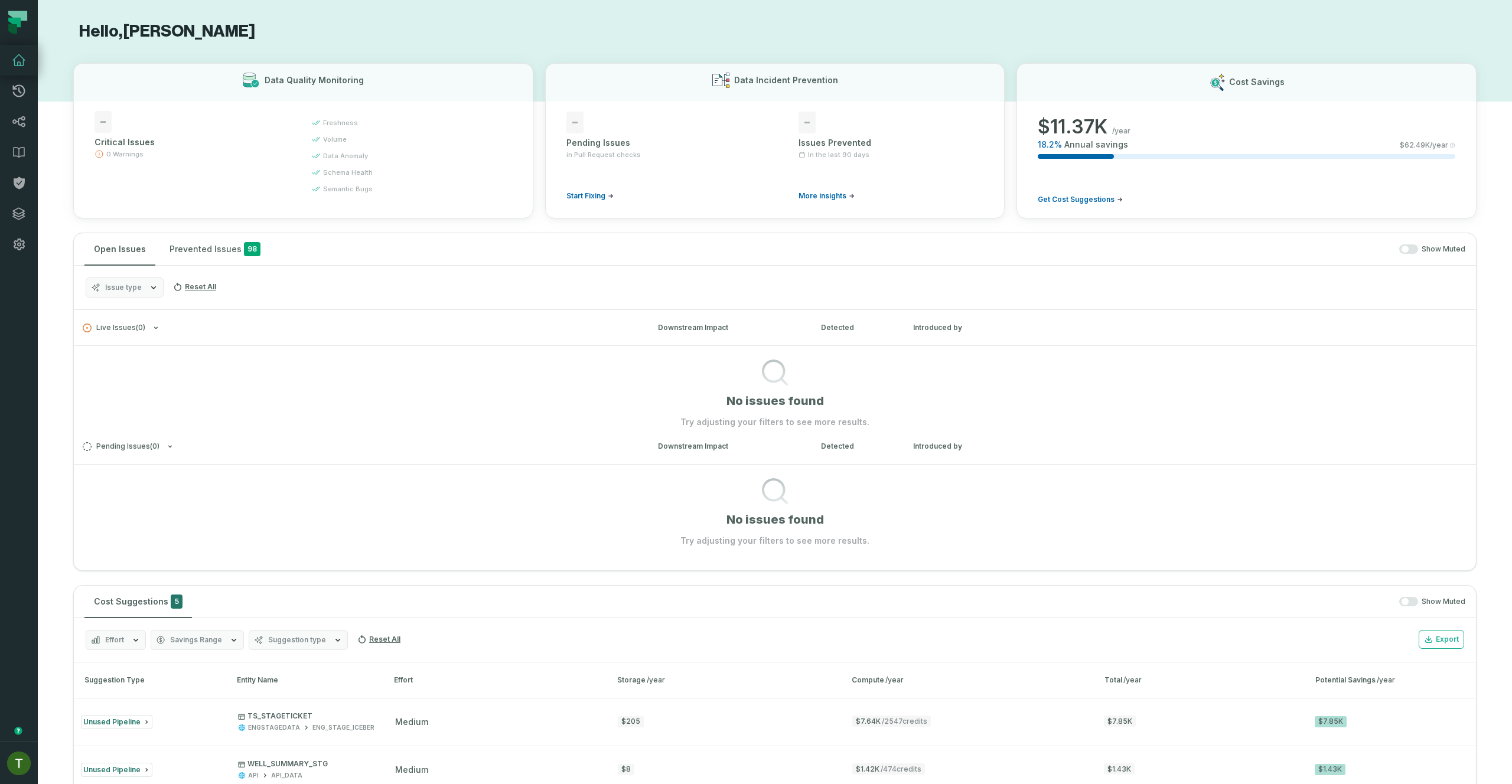
click at [1402, 253] on button "button" at bounding box center [1408, 249] width 19 height 10
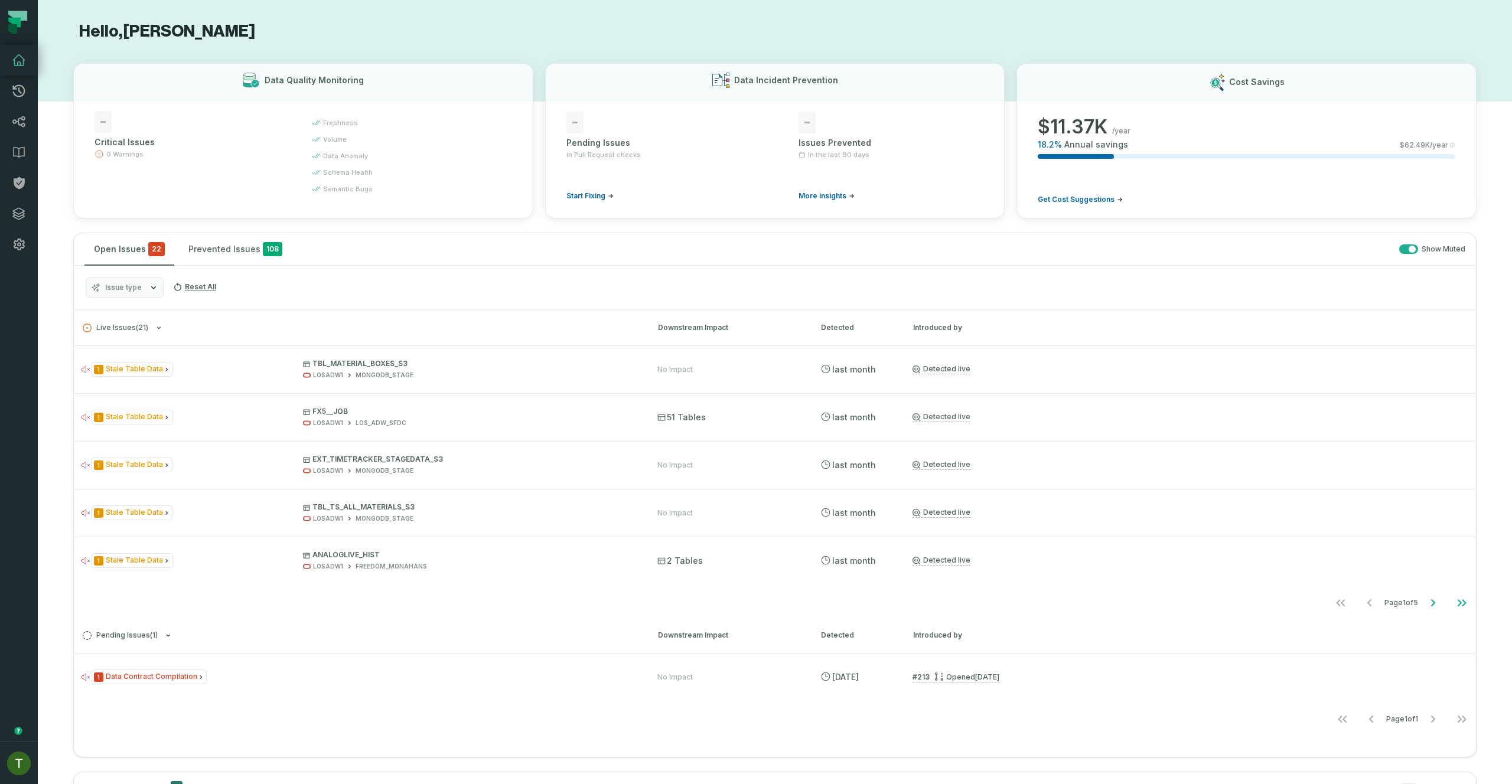
click at [153, 285] on icon "button" at bounding box center [154, 288] width 10 height 10
click at [198, 353] on label "Data Contract Compilation" at bounding box center [159, 359] width 147 height 23
click at [103, 354] on button "Data Contract Compilation" at bounding box center [98, 359] width 10 height 10
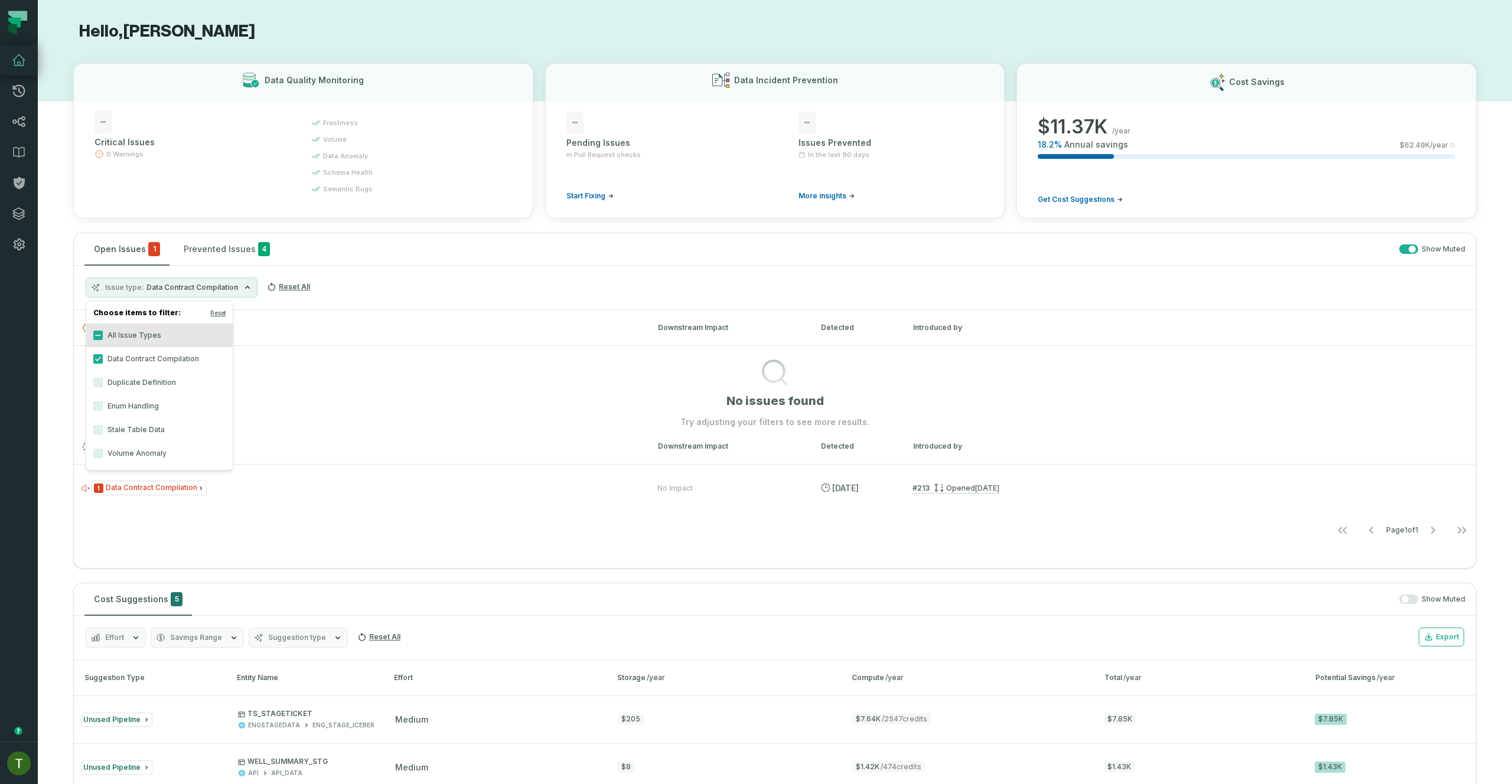
click at [206, 357] on label "Data Contract Compilation" at bounding box center [159, 359] width 147 height 23
click at [103, 357] on button "Data Contract Compilation" at bounding box center [98, 359] width 10 height 10
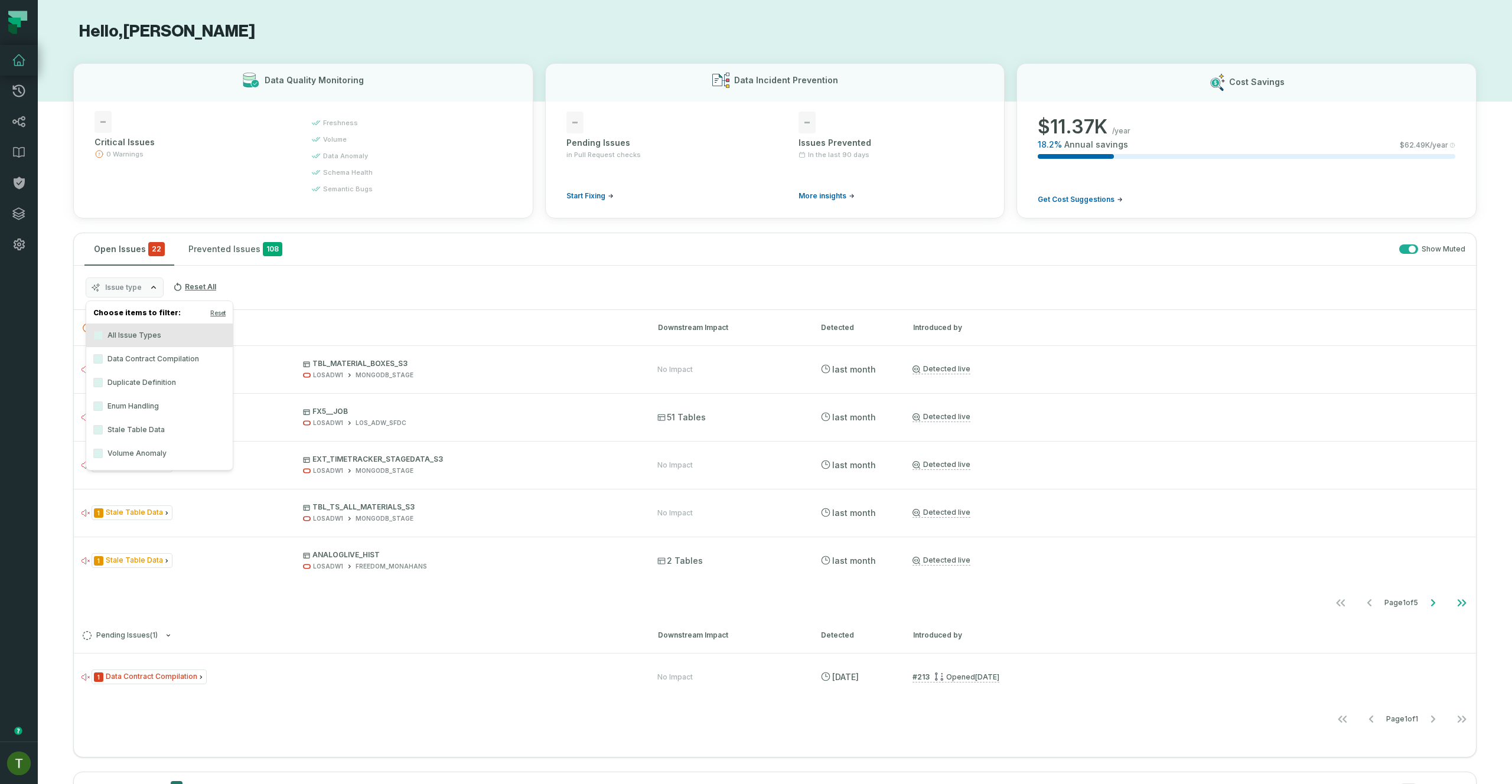
click at [174, 386] on label "Duplicate Definition" at bounding box center [159, 382] width 147 height 23
click at [103, 386] on button "Duplicate Definition" at bounding box center [98, 383] width 10 height 10
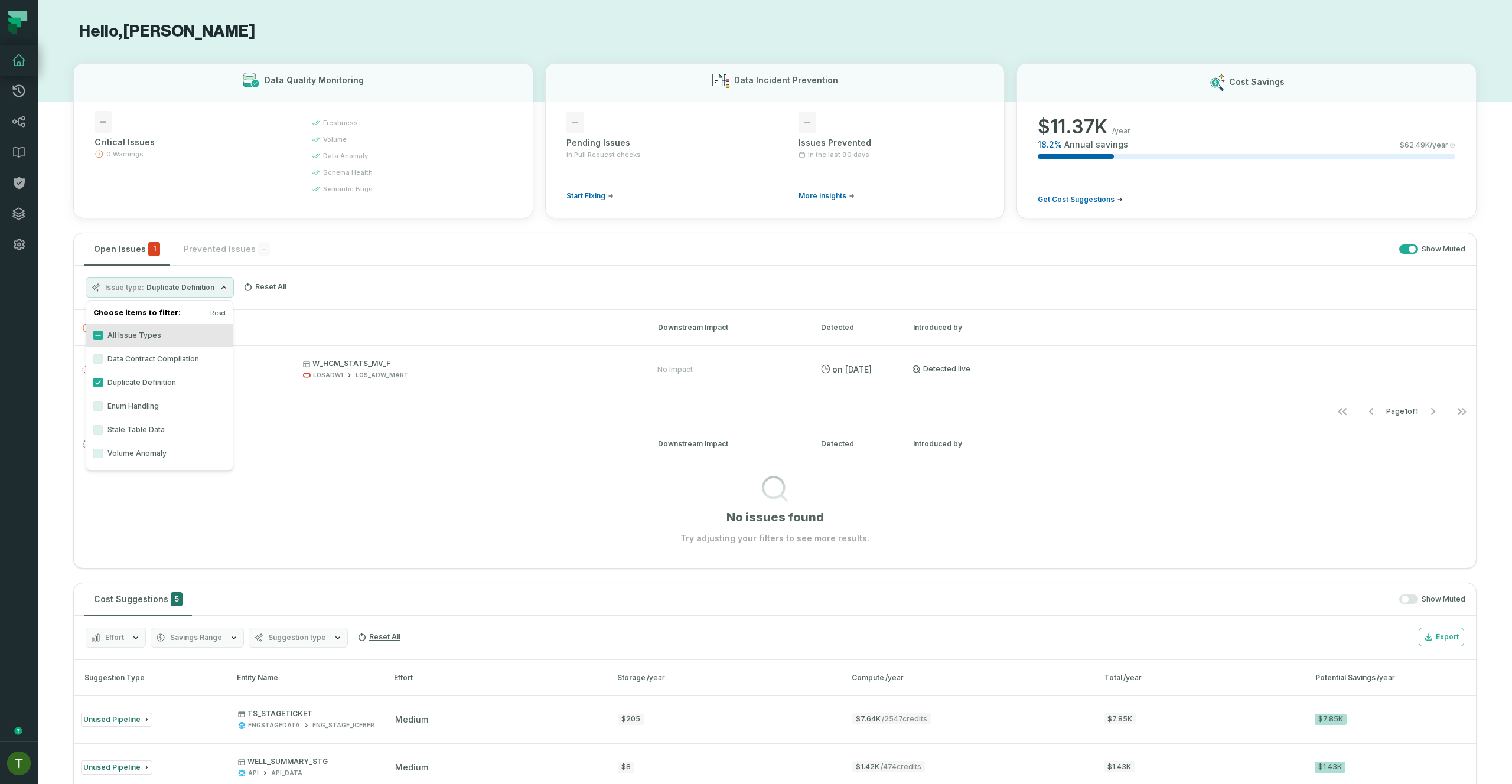
click at [398, 320] on h3 "Live Issues ( 1 ) Downstream Impact Detected Introduced by" at bounding box center [775, 327] width 1402 height 35
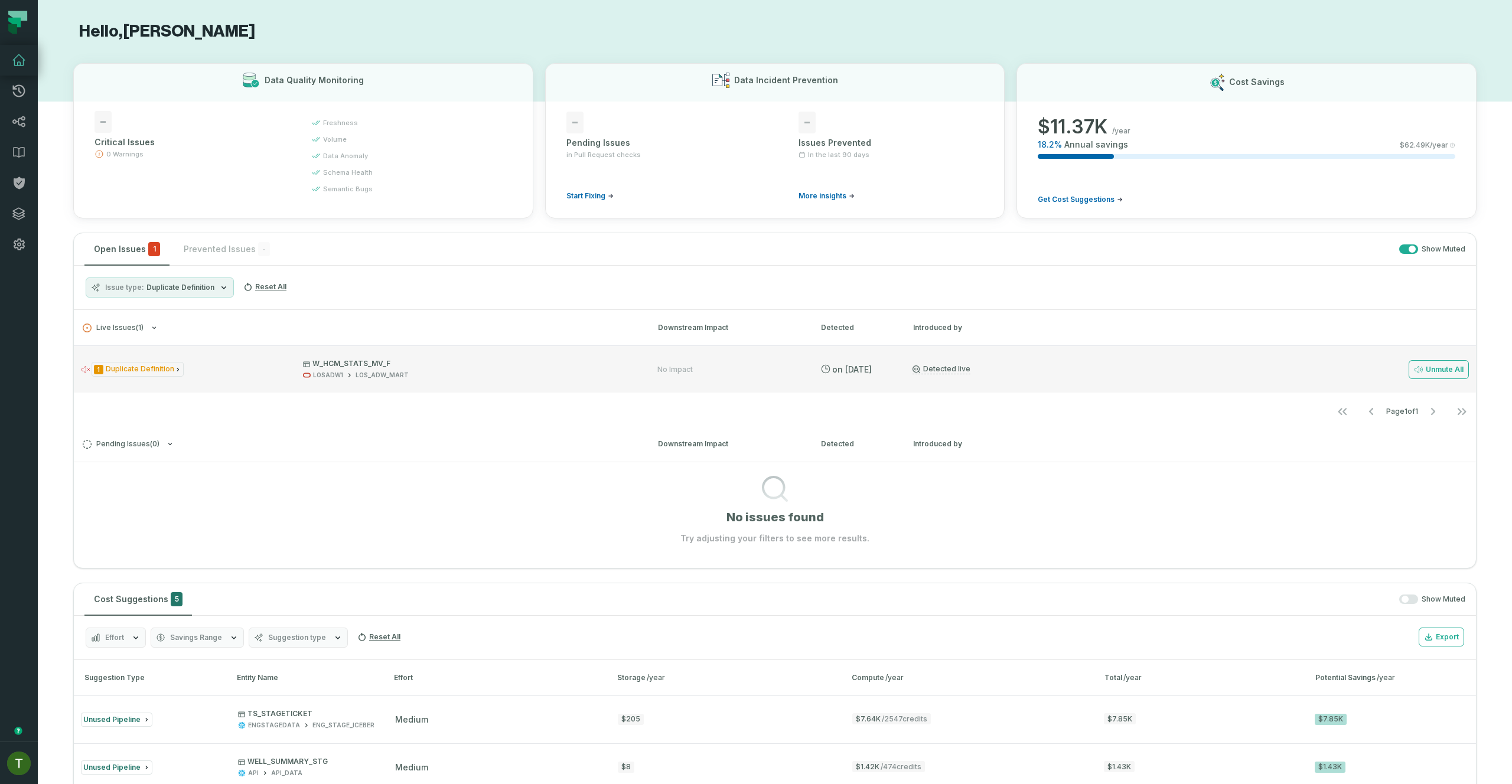
click at [110, 366] on span "1 Duplicate Definition" at bounding box center [137, 369] width 92 height 15
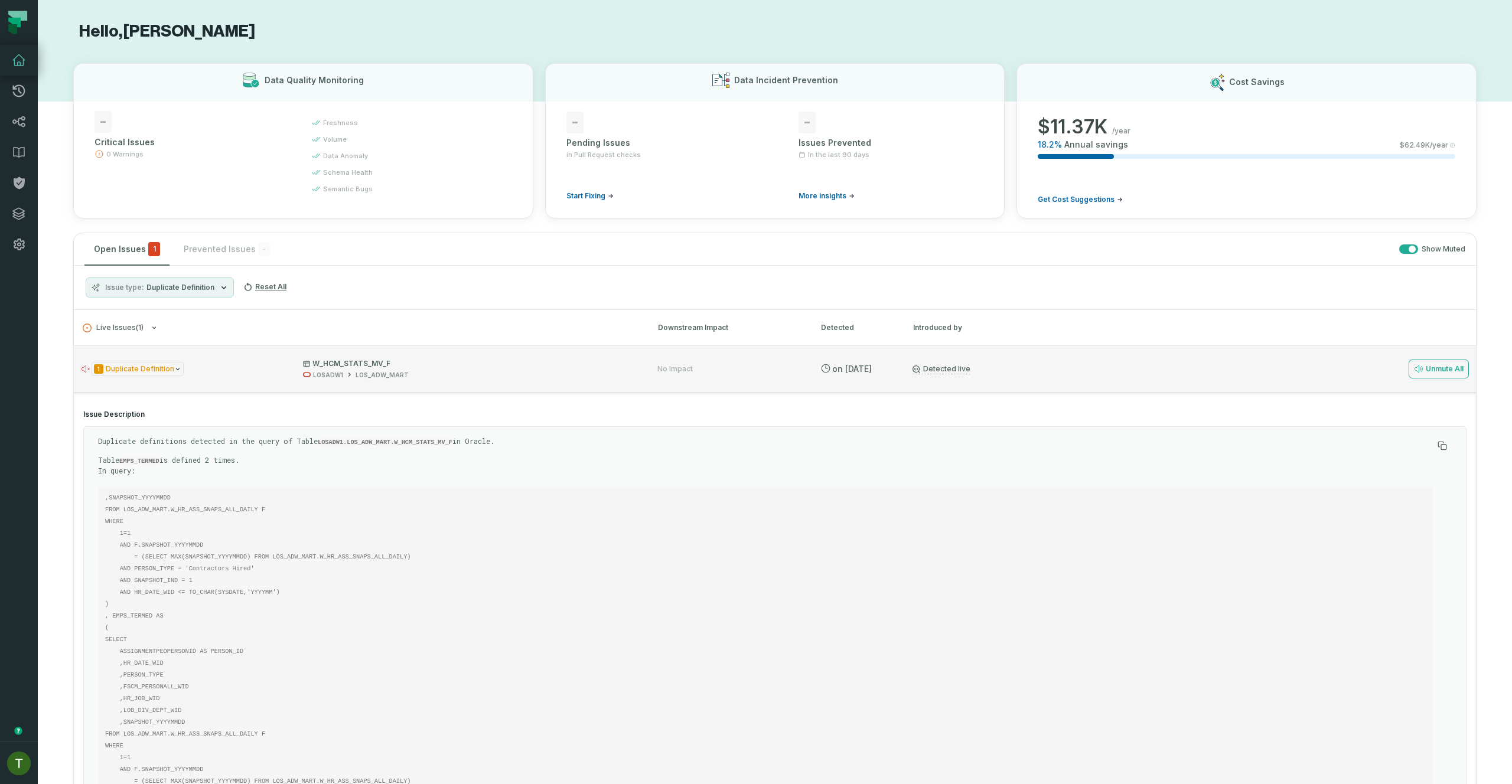
click at [117, 367] on span "1 Duplicate Definition" at bounding box center [137, 369] width 92 height 15
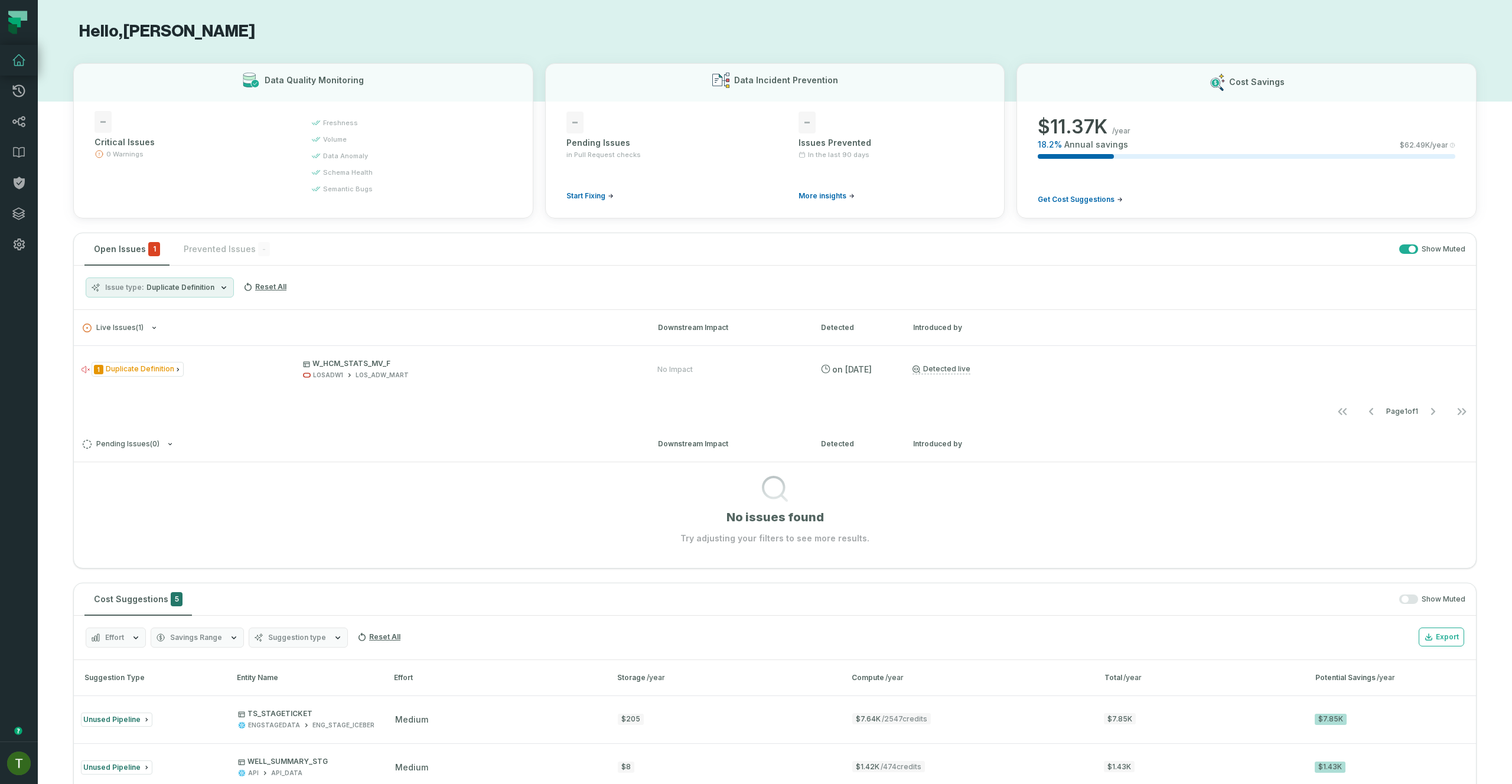
click at [148, 292] on button "Issue type Duplicate Definition" at bounding box center [159, 287] width 148 height 20
click at [160, 382] on label "Duplicate Definition" at bounding box center [159, 382] width 147 height 23
click at [103, 382] on button "Duplicate Definition" at bounding box center [98, 383] width 10 height 10
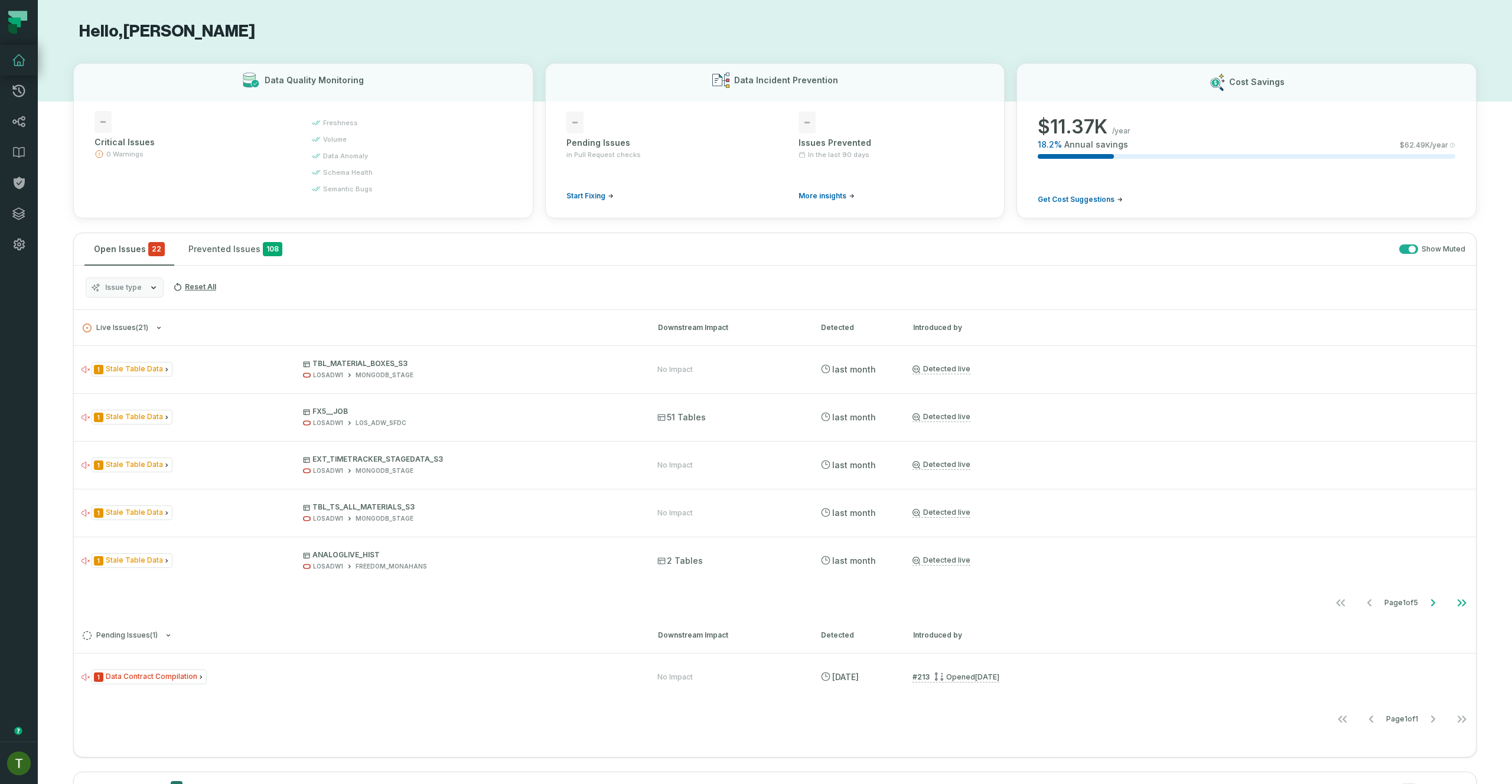
click at [422, 284] on div "Issue type Reset All" at bounding box center [775, 288] width 1402 height 44
click at [17, 254] on link "Settings" at bounding box center [19, 244] width 38 height 31
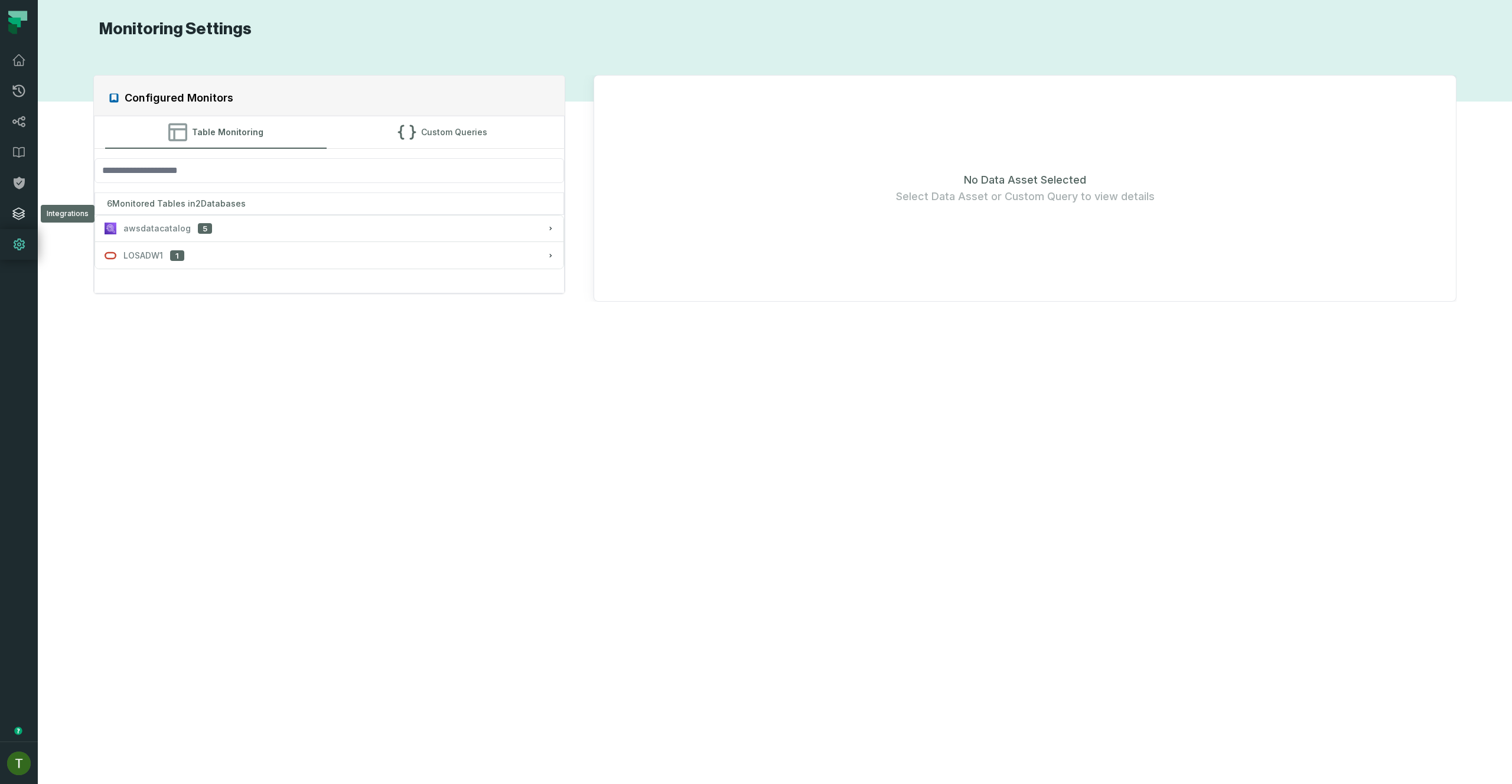
click at [15, 213] on icon at bounding box center [19, 214] width 14 height 14
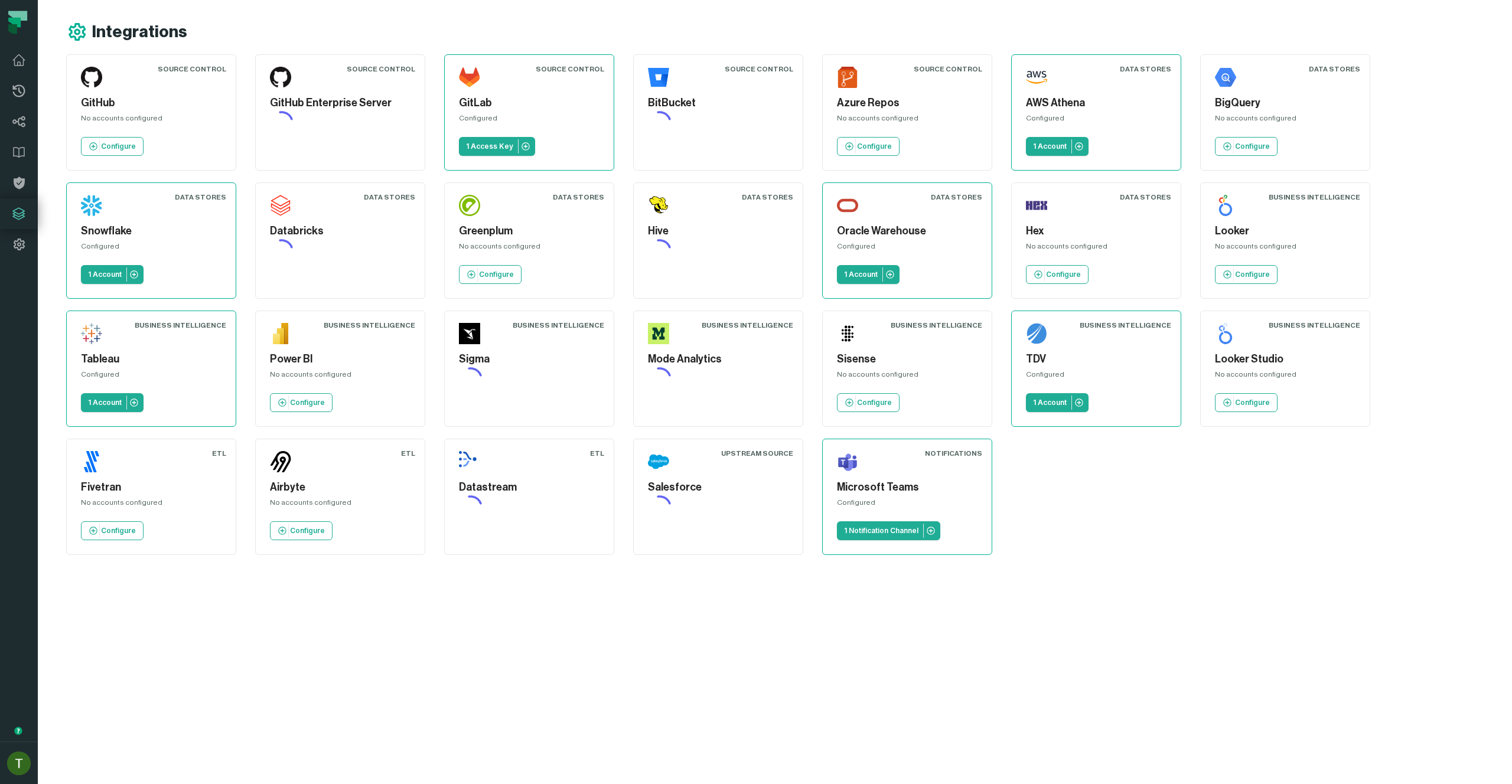
click at [17, 199] on link "Integrations" at bounding box center [19, 213] width 38 height 31
click at [17, 176] on icon at bounding box center [19, 183] width 14 height 14
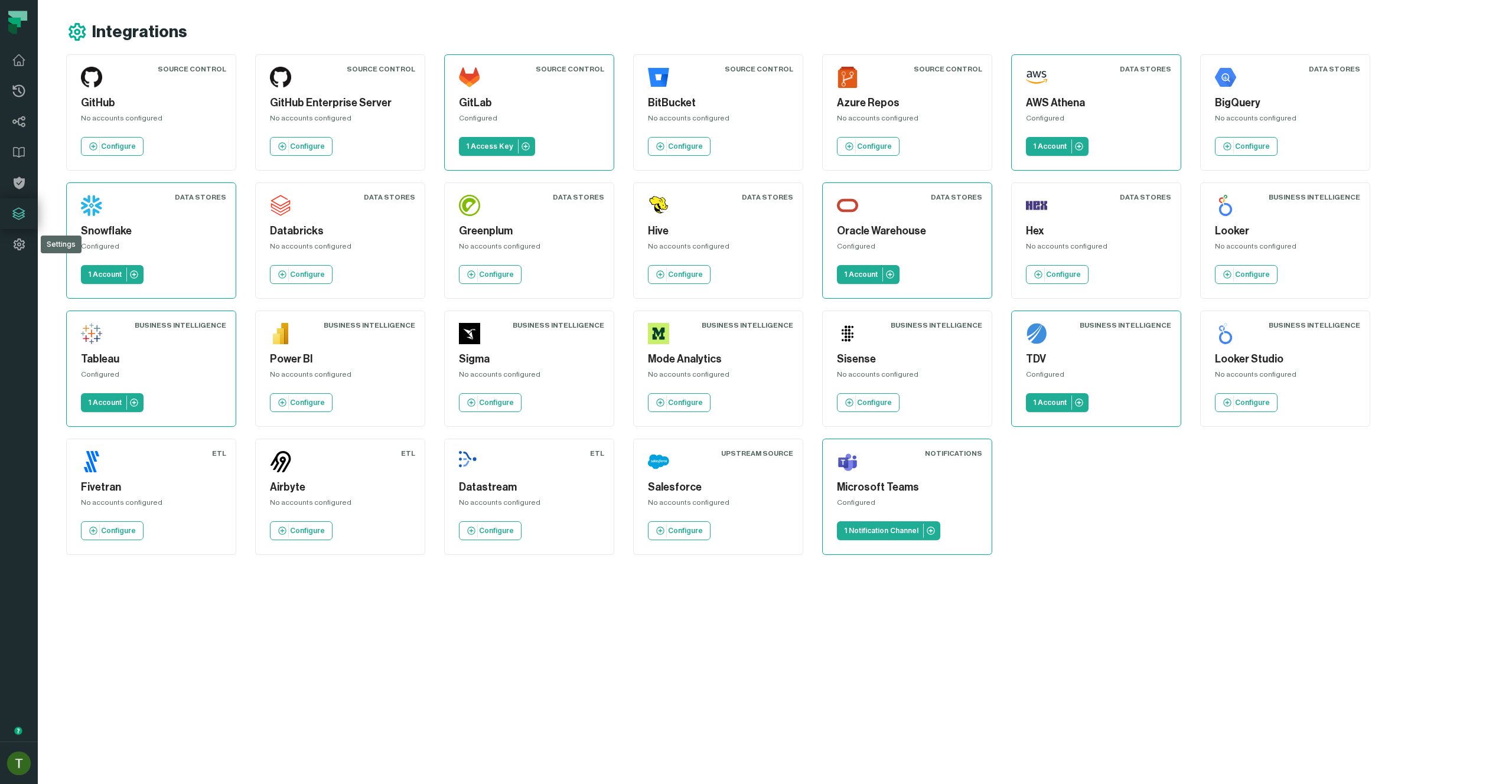
click at [31, 266] on button "button" at bounding box center [19, 500] width 38 height 482
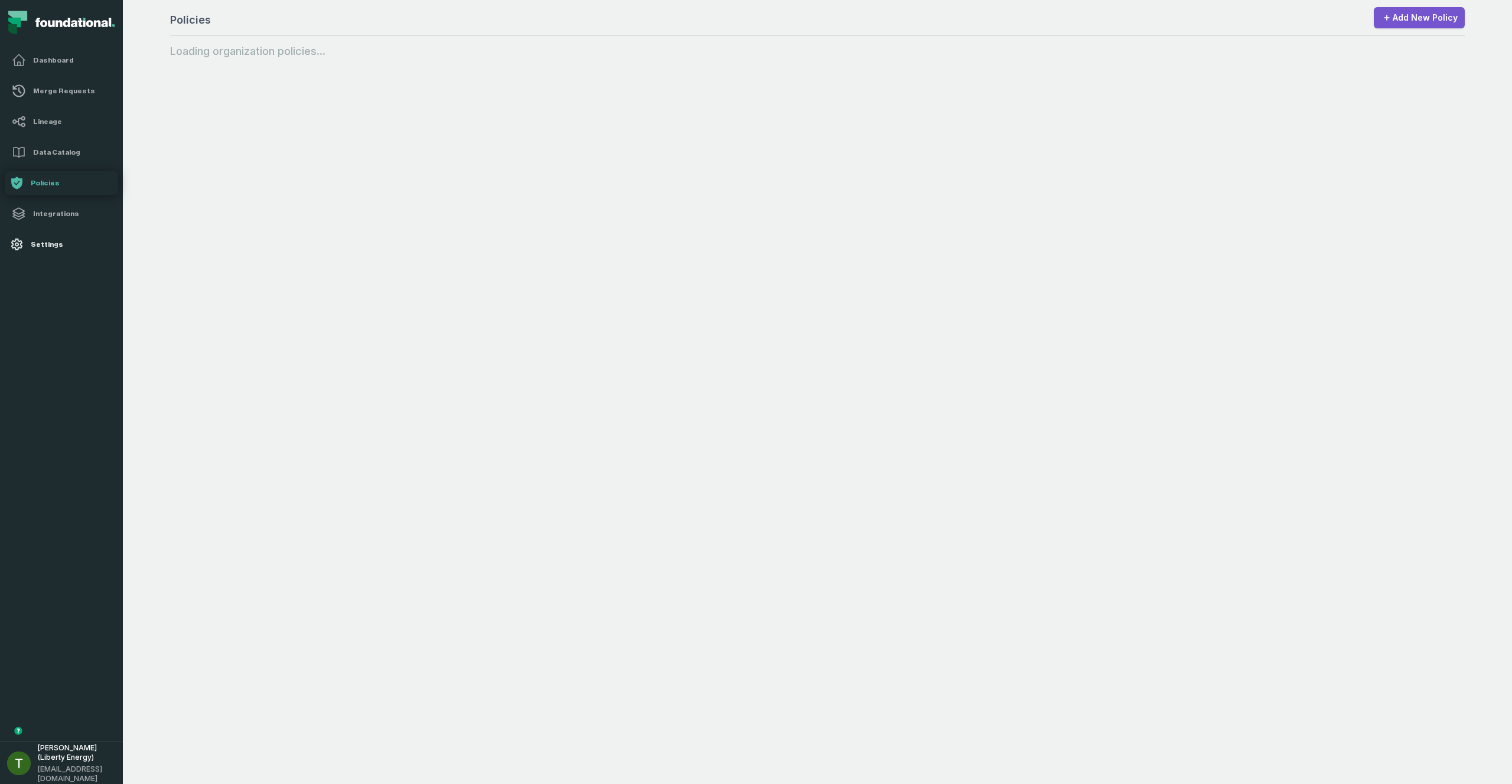
click at [20, 249] on icon at bounding box center [17, 245] width 14 height 14
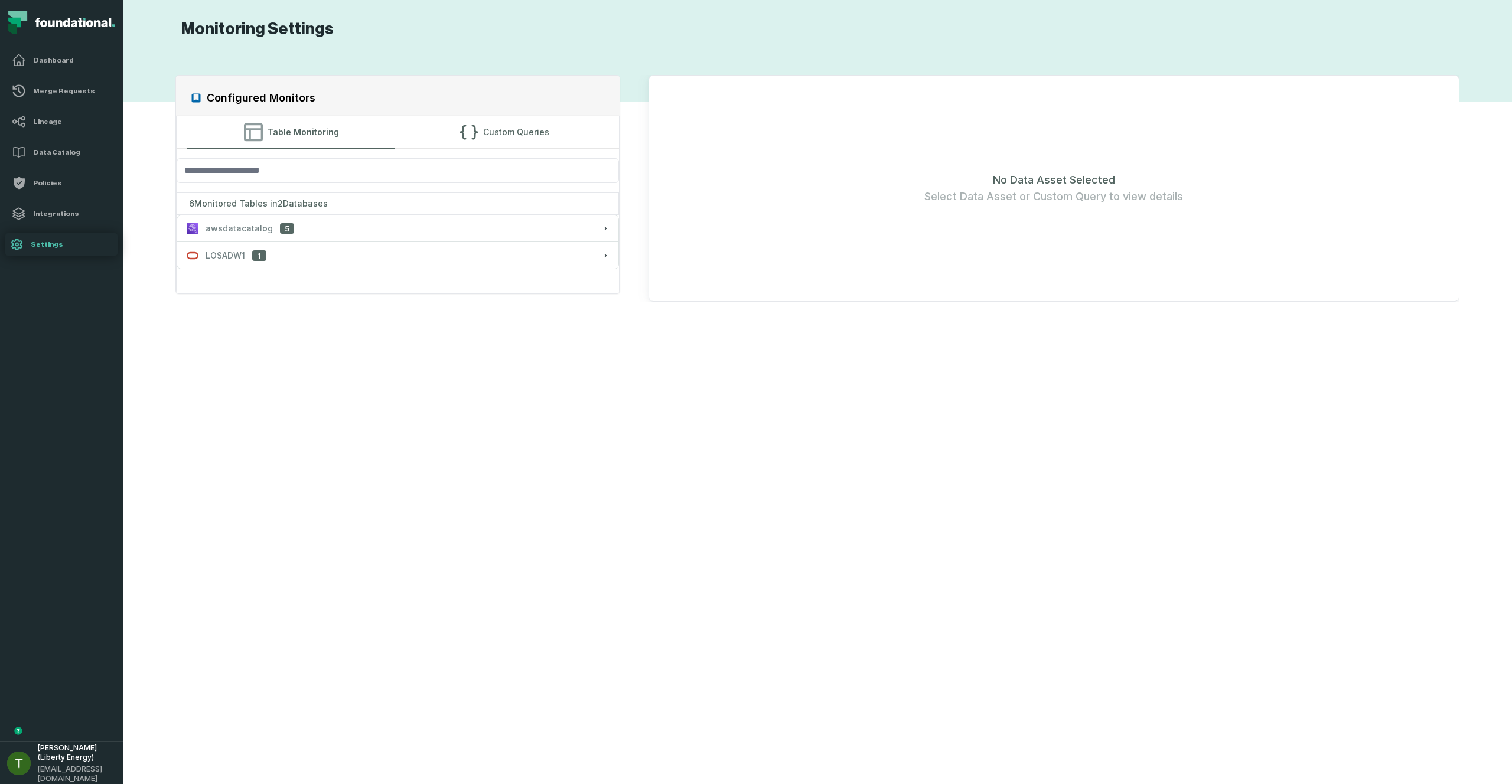
click at [374, 199] on div "6 Monitored Tables in 2 Databases" at bounding box center [397, 203] width 442 height 22
click at [363, 213] on div "6 Monitored Tables in 2 Databases" at bounding box center [397, 203] width 442 height 22
click at [362, 218] on button "awsdatacatalog 5" at bounding box center [397, 228] width 440 height 26
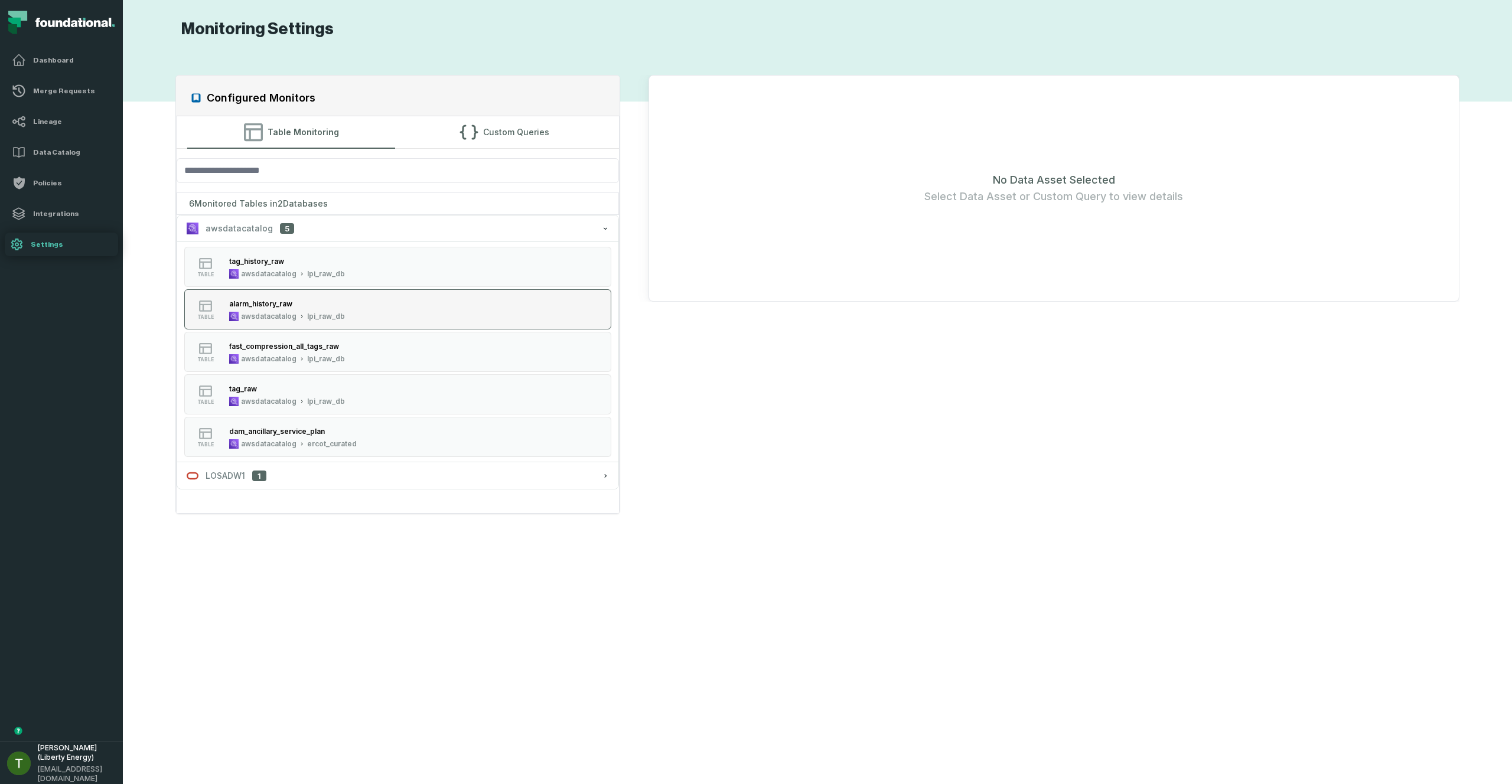
click at [378, 306] on button "table alarm_history_raw awsdatacatalog lpi_raw_db" at bounding box center [398, 309] width 427 height 40
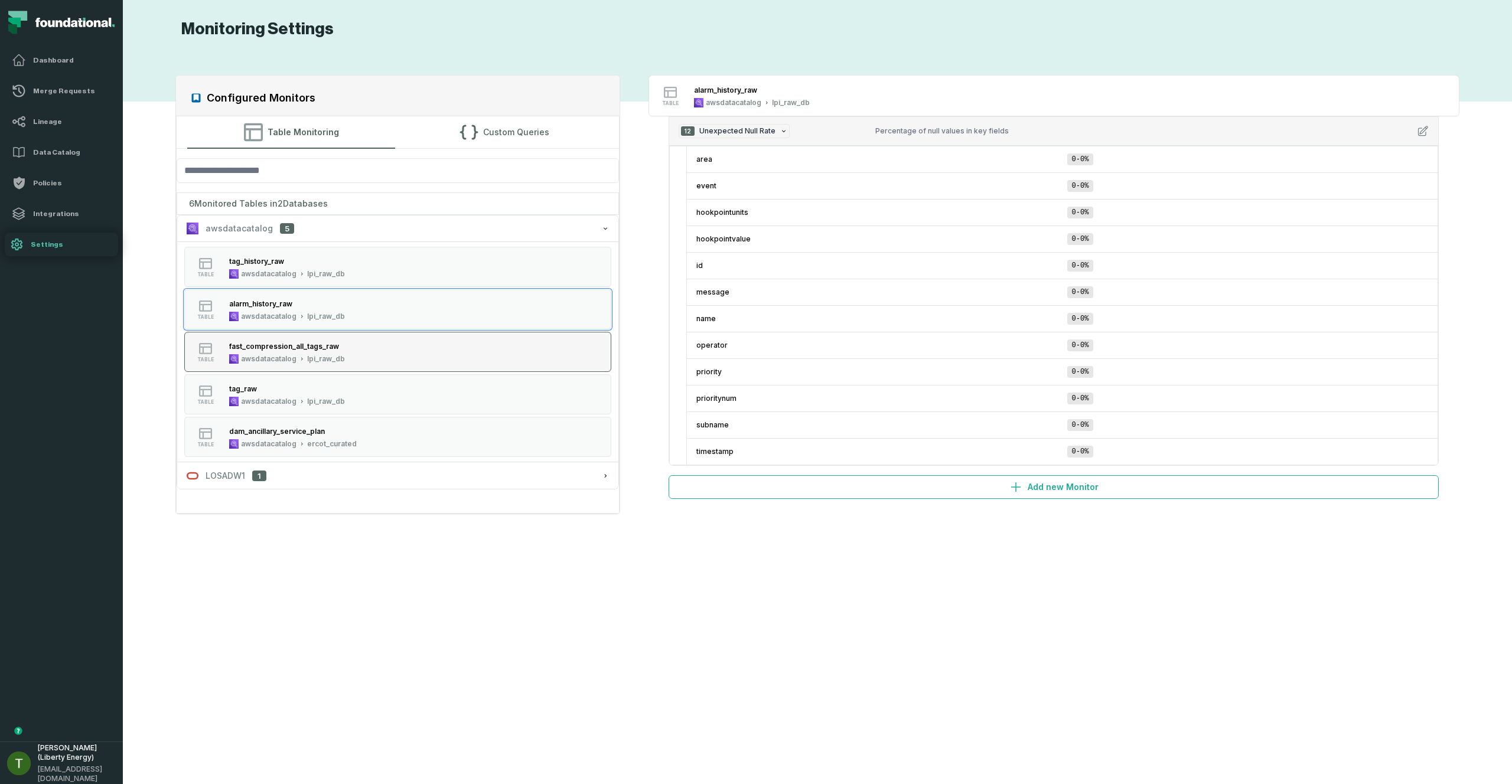
click at [337, 353] on div "fast_compression_all_tags_raw awsdatacatalog lpi_raw_db" at bounding box center [287, 351] width 125 height 23
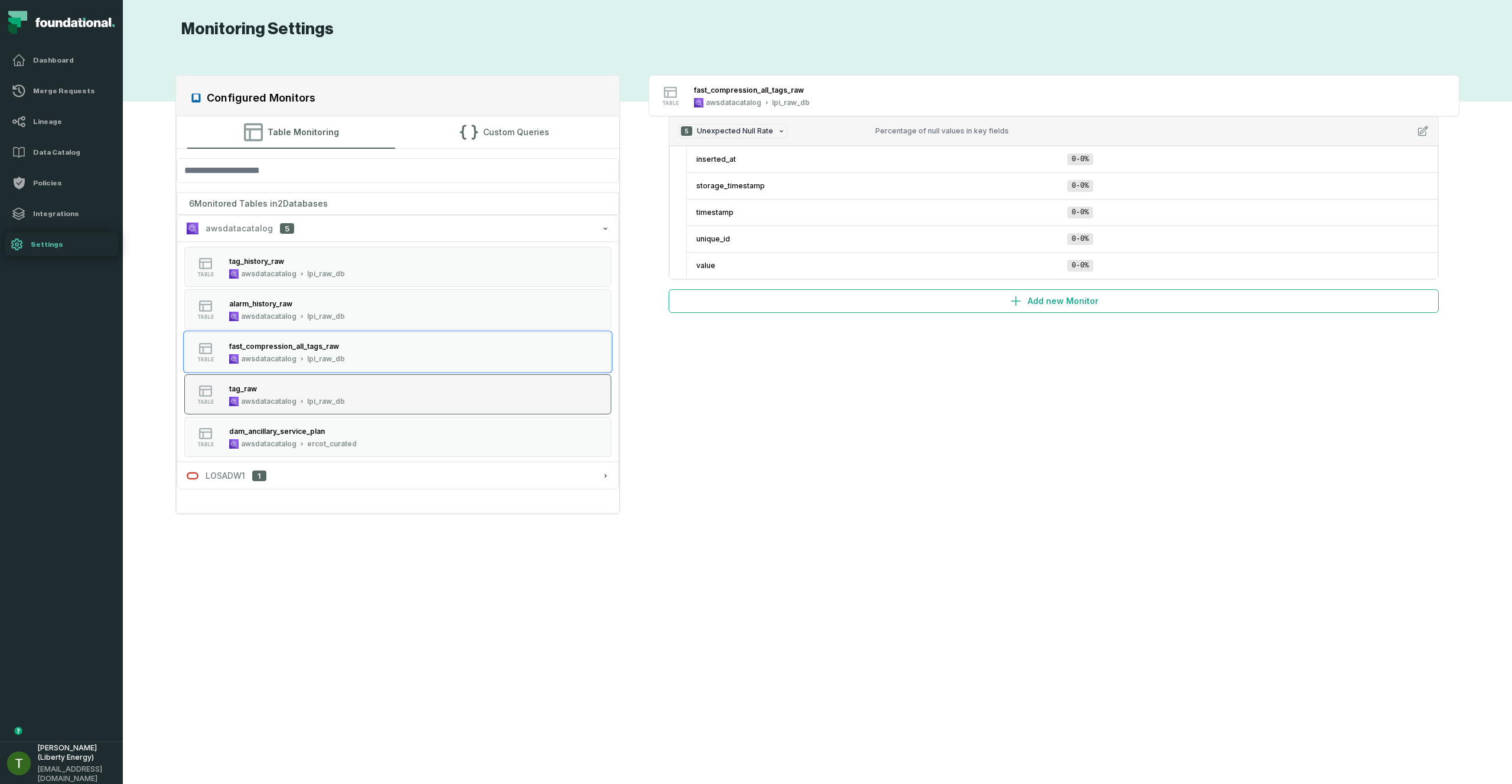
click at [340, 388] on div "tag_raw" at bounding box center [287, 389] width 116 height 12
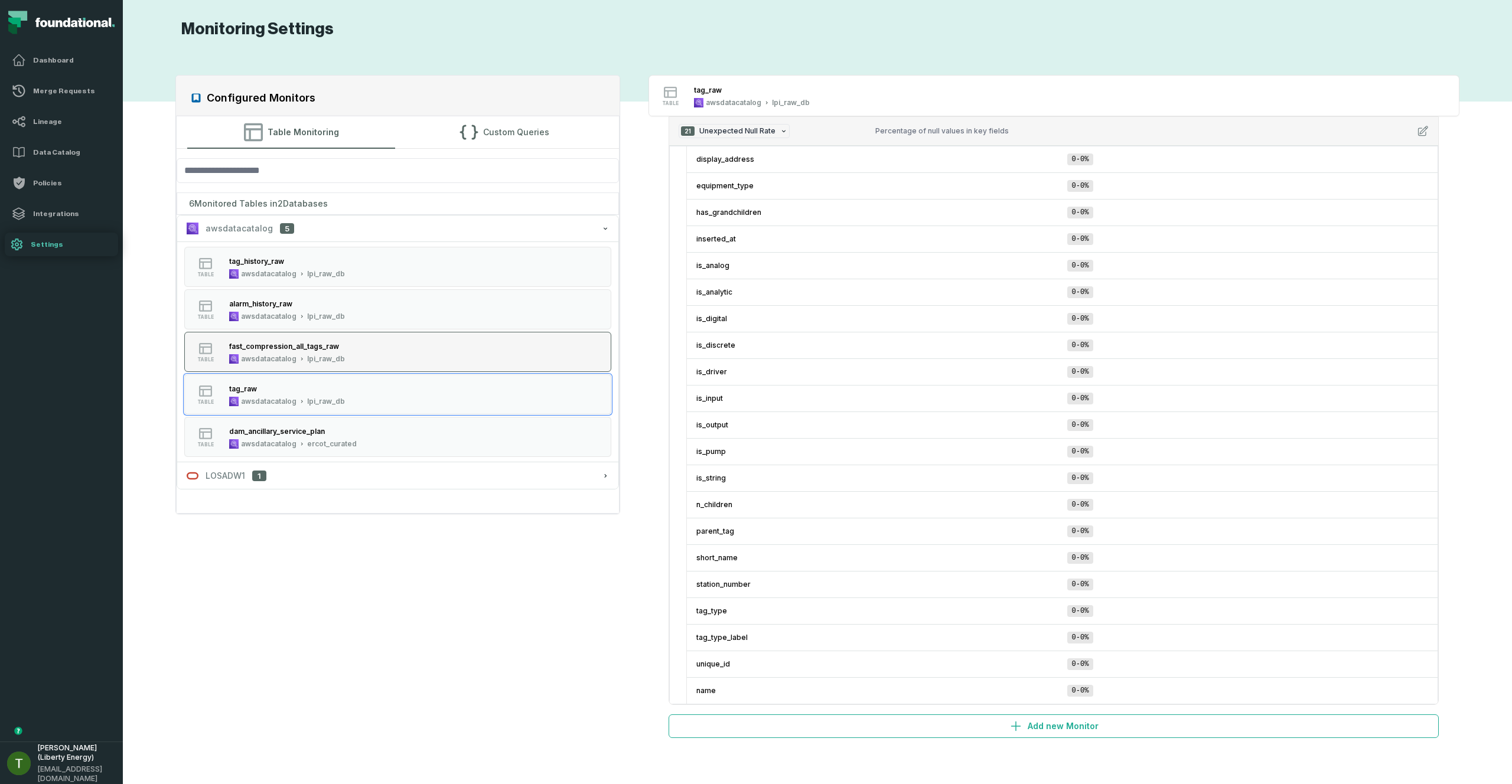
click at [378, 350] on button "table fast_compression_all_tags_raw awsdatacatalog lpi_raw_db" at bounding box center [398, 351] width 427 height 40
click at [377, 350] on button "table fast_compression_all_tags_raw awsdatacatalog lpi_raw_db" at bounding box center [398, 351] width 427 height 40
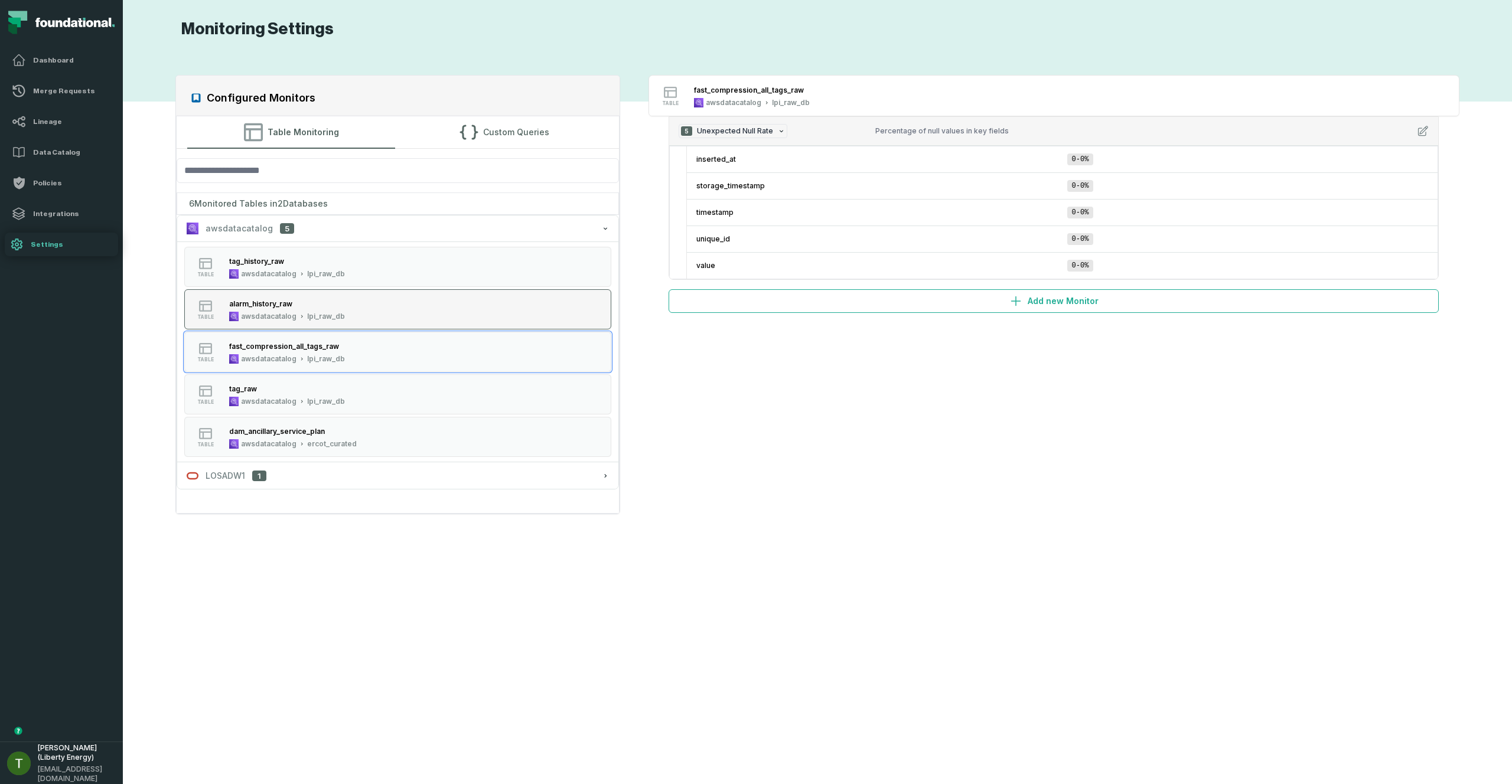
click at [367, 308] on button "table alarm_history_raw awsdatacatalog lpi_raw_db" at bounding box center [398, 309] width 427 height 40
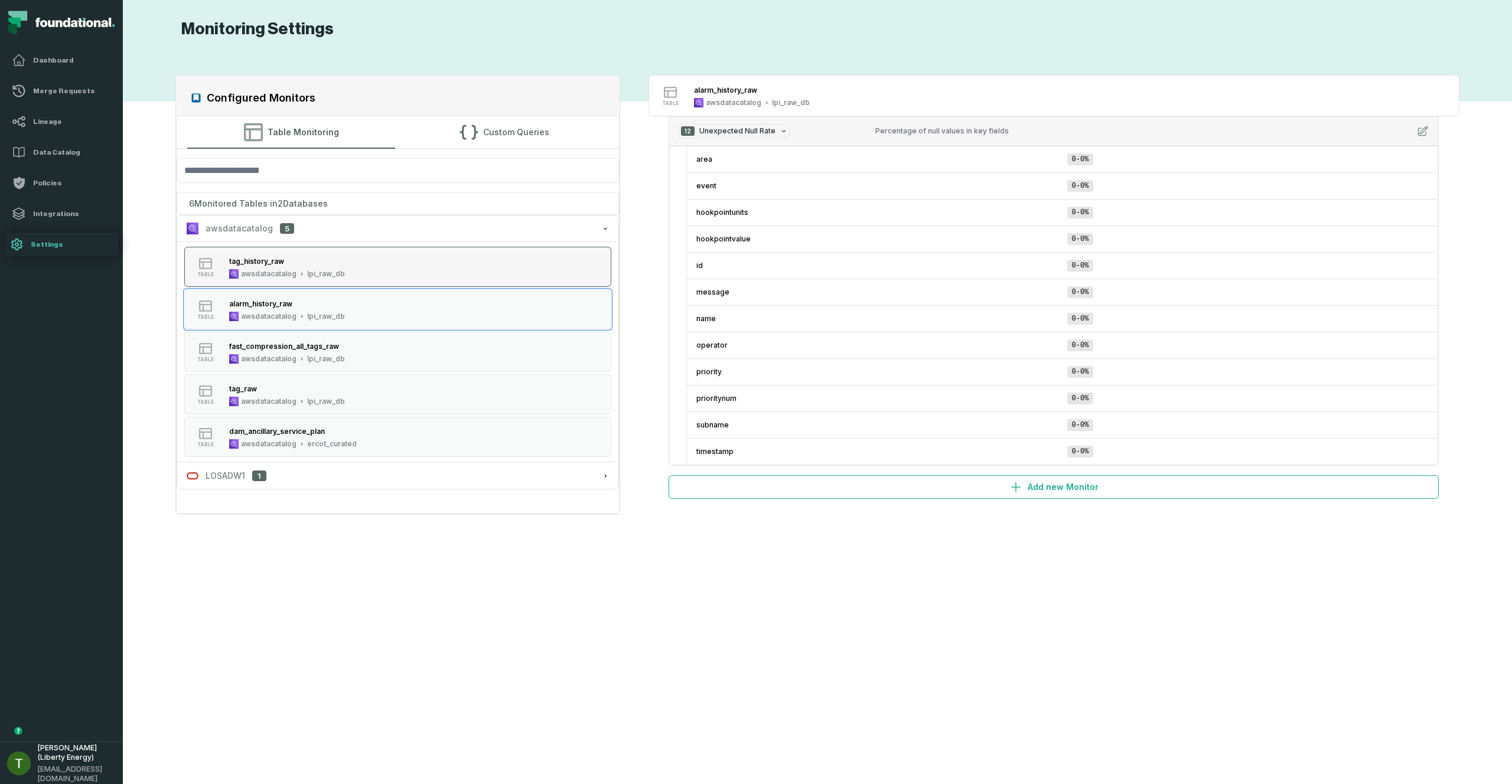
click at [351, 255] on button "table tag_history_raw awsdatacatalog lpi_raw_db" at bounding box center [398, 267] width 427 height 40
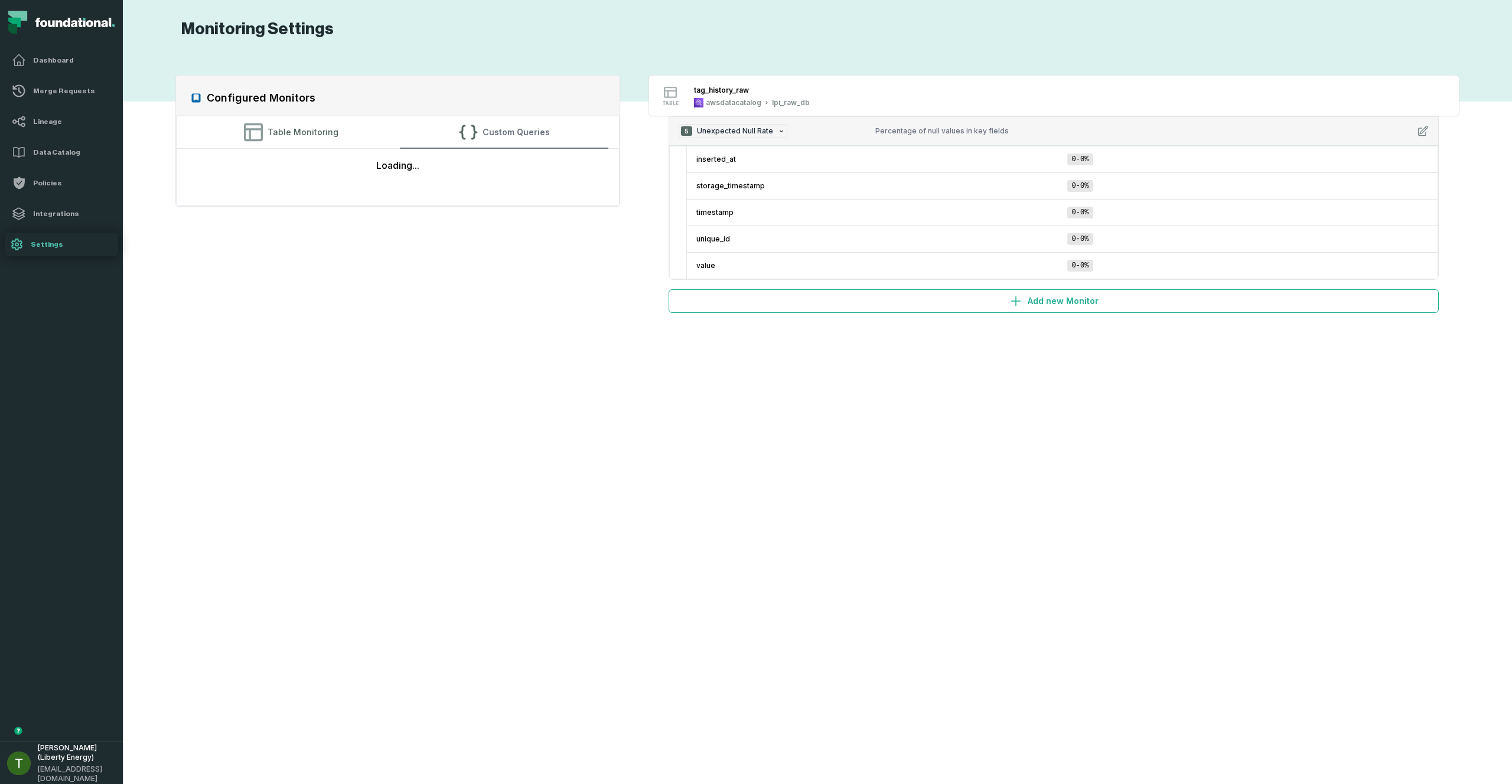
click at [526, 125] on button "Custom Queries" at bounding box center [504, 132] width 208 height 32
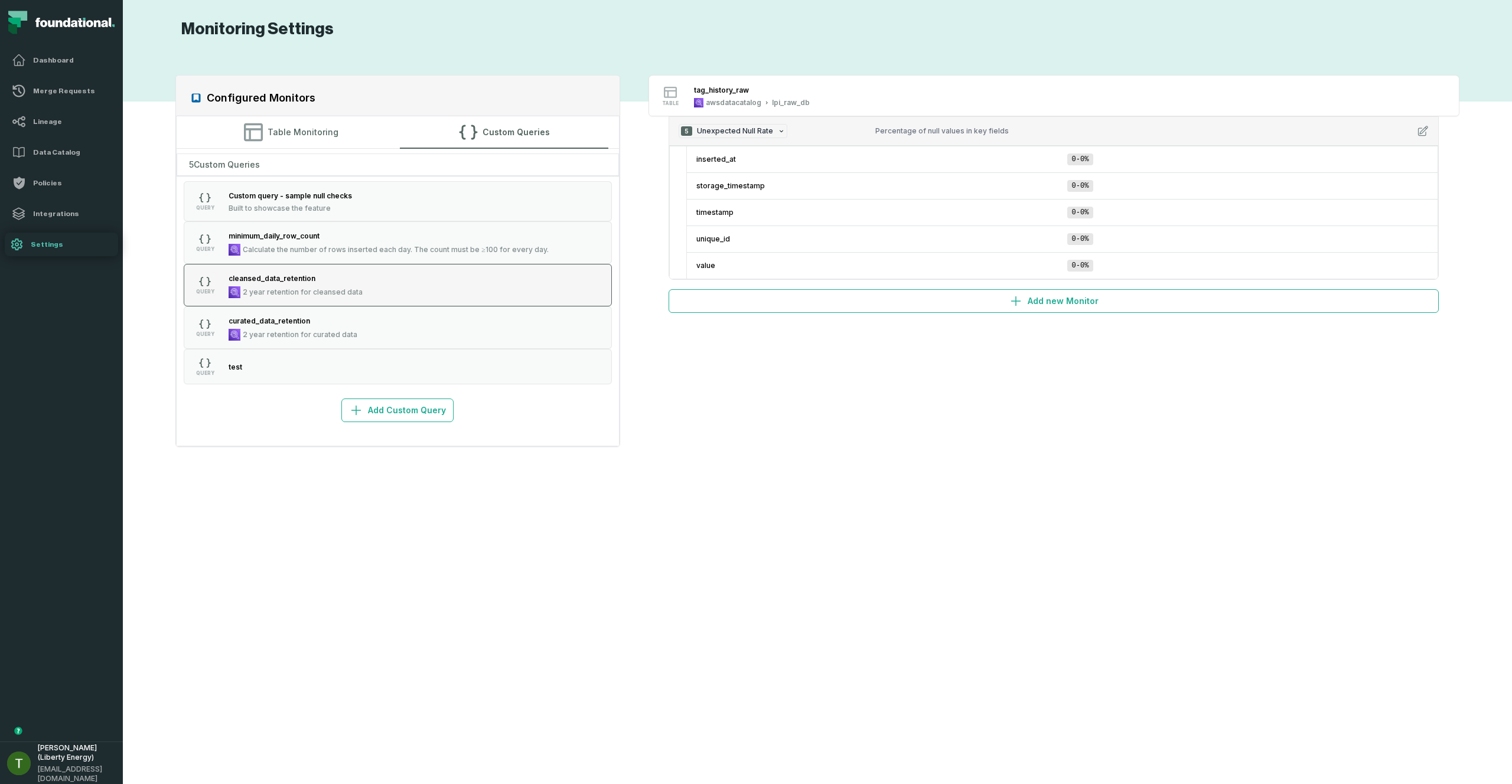
click at [359, 297] on div "cleansed_data_retention 2 year retention for cleansed data" at bounding box center [295, 285] width 144 height 26
